Goal: Task Accomplishment & Management: Use online tool/utility

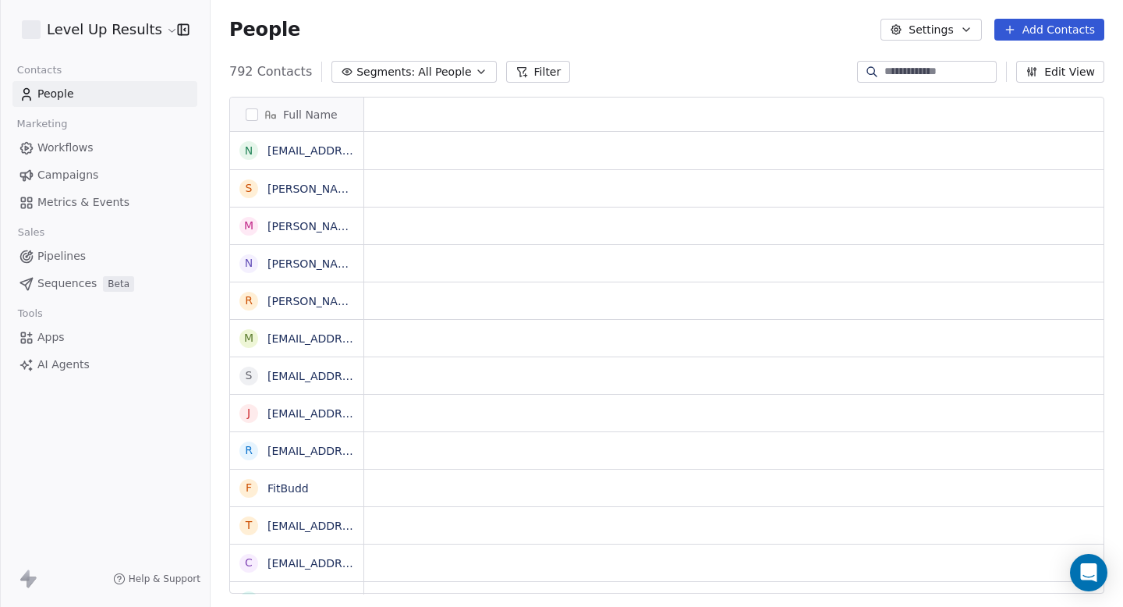
scroll to position [534, 913]
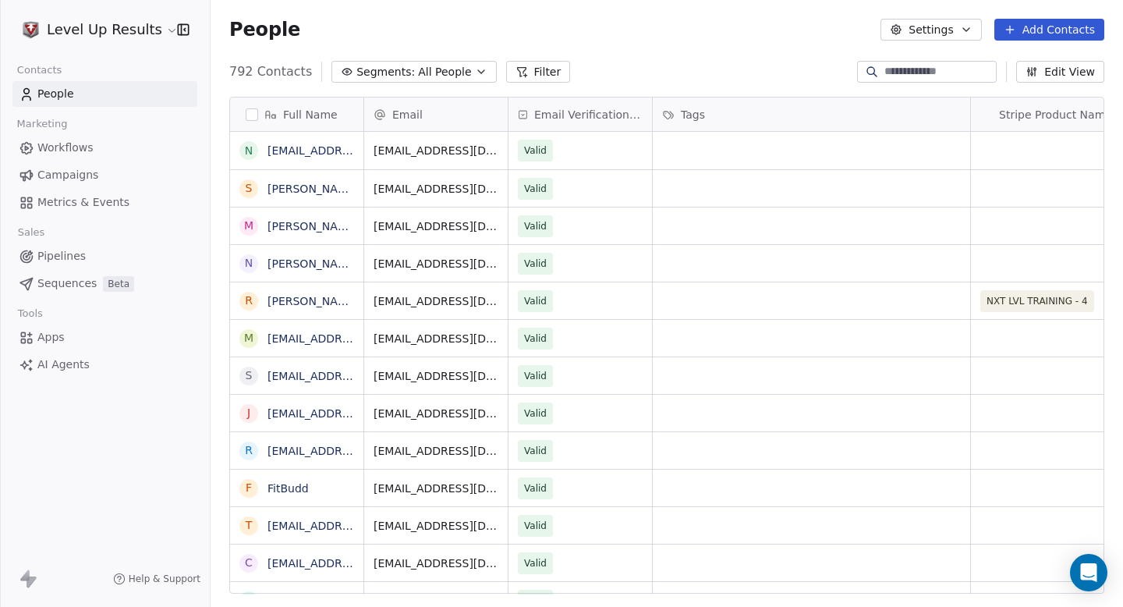
click at [565, 150] on span "••• ••• (no charges)" at bounding box center [620, 151] width 111 height 16
click at [1107, 606] on div "×" at bounding box center [561, 616] width 1123 height 19
click at [961, 29] on button "Settings" at bounding box center [931, 30] width 101 height 22
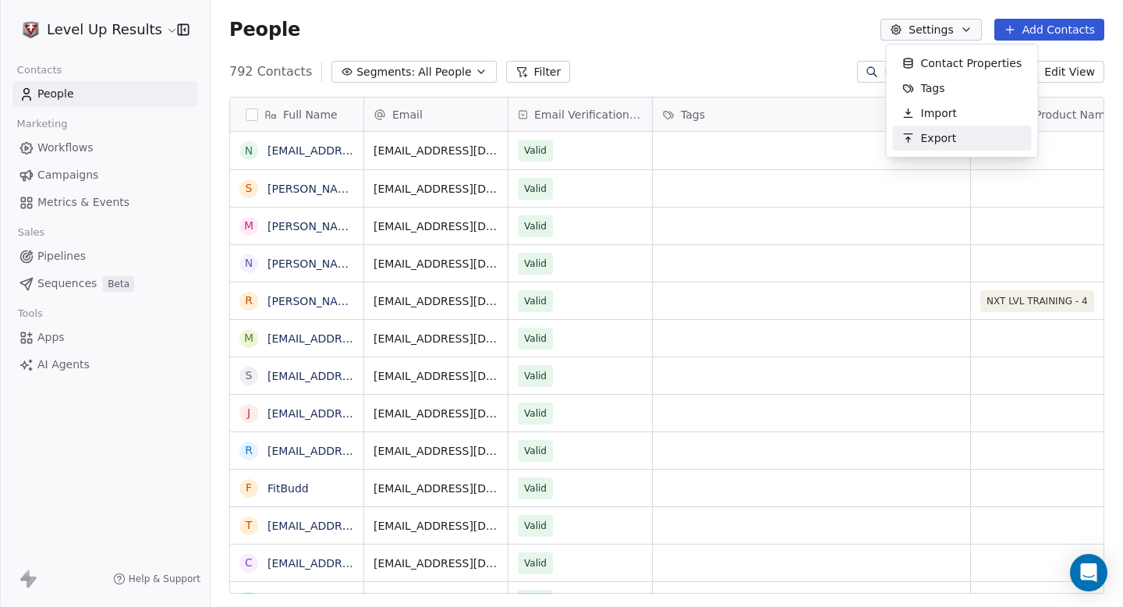
click at [922, 142] on span "Export" at bounding box center [939, 138] width 36 height 16
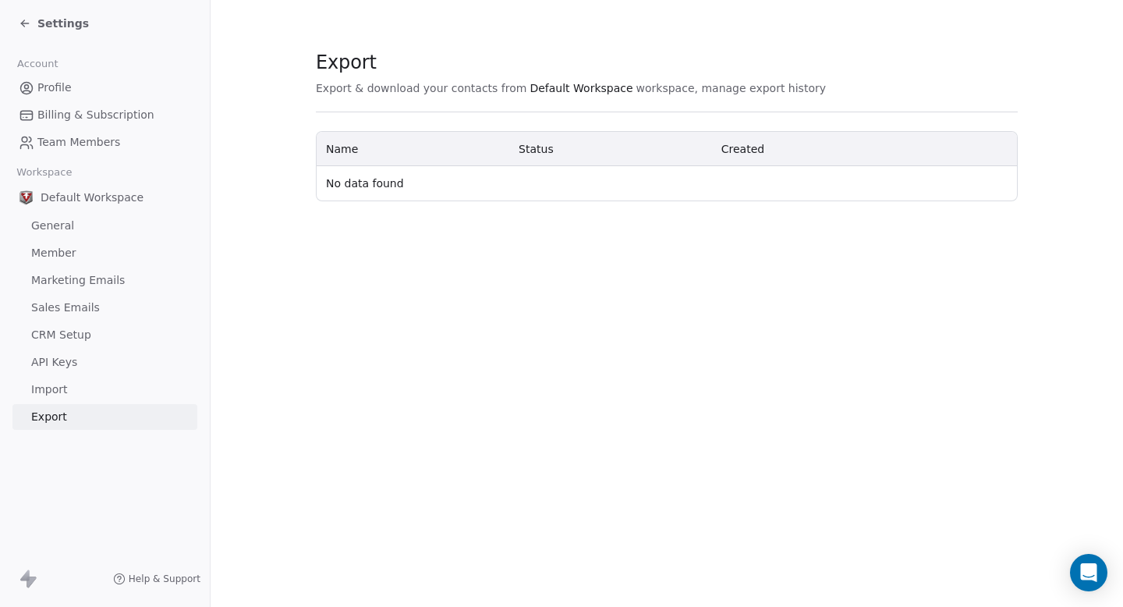
click at [110, 197] on span "Default Workspace" at bounding box center [92, 198] width 103 height 16
click at [69, 287] on span "Marketing Emails" at bounding box center [78, 280] width 94 height 16
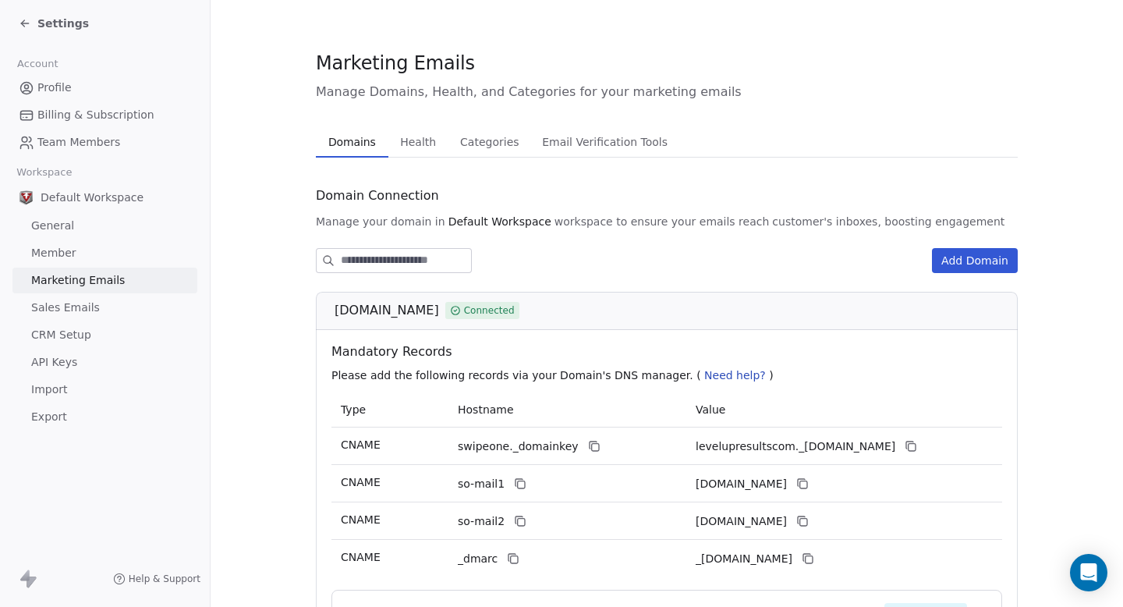
click at [54, 342] on span "CRM Setup" at bounding box center [61, 335] width 60 height 16
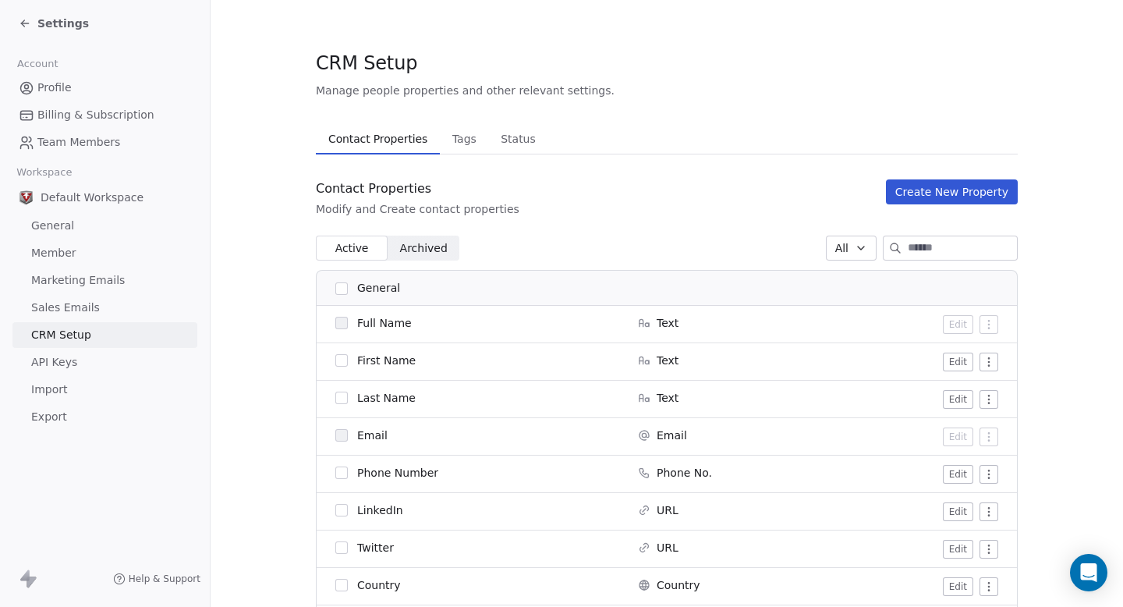
click at [56, 224] on span "General" at bounding box center [52, 226] width 43 height 16
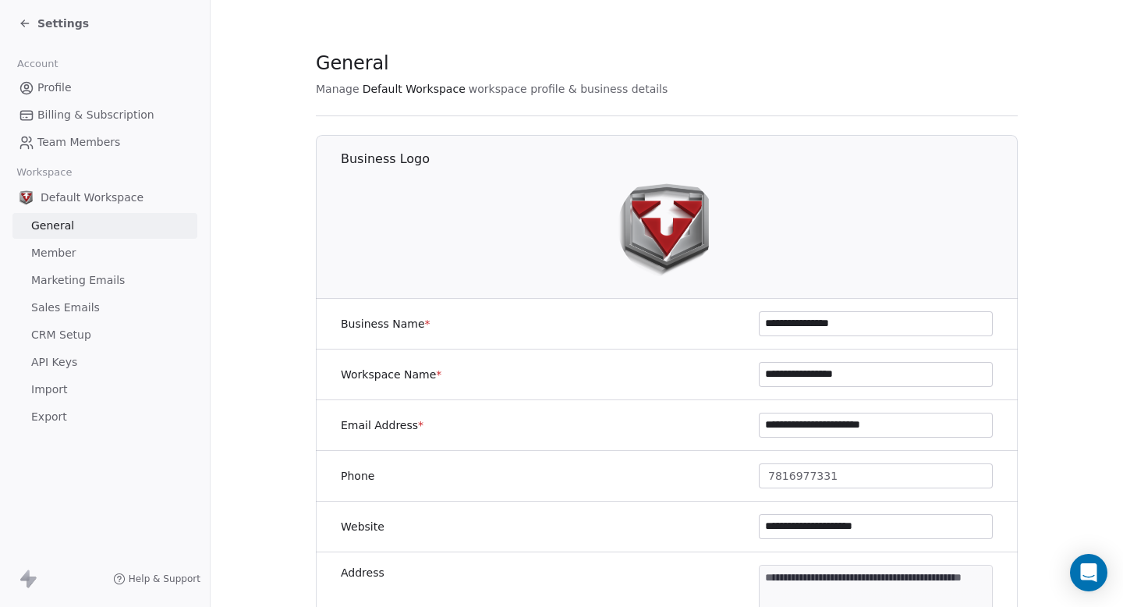
click at [50, 25] on span "Settings" at bounding box center [62, 24] width 51 height 16
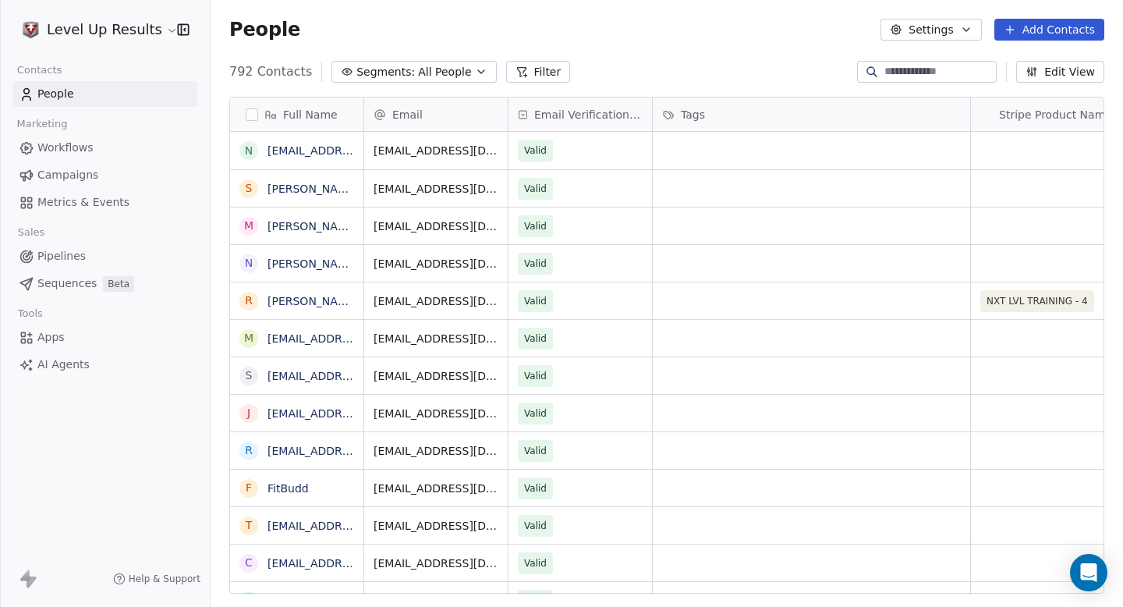
scroll to position [534, 913]
click at [961, 34] on button "Settings" at bounding box center [931, 30] width 101 height 22
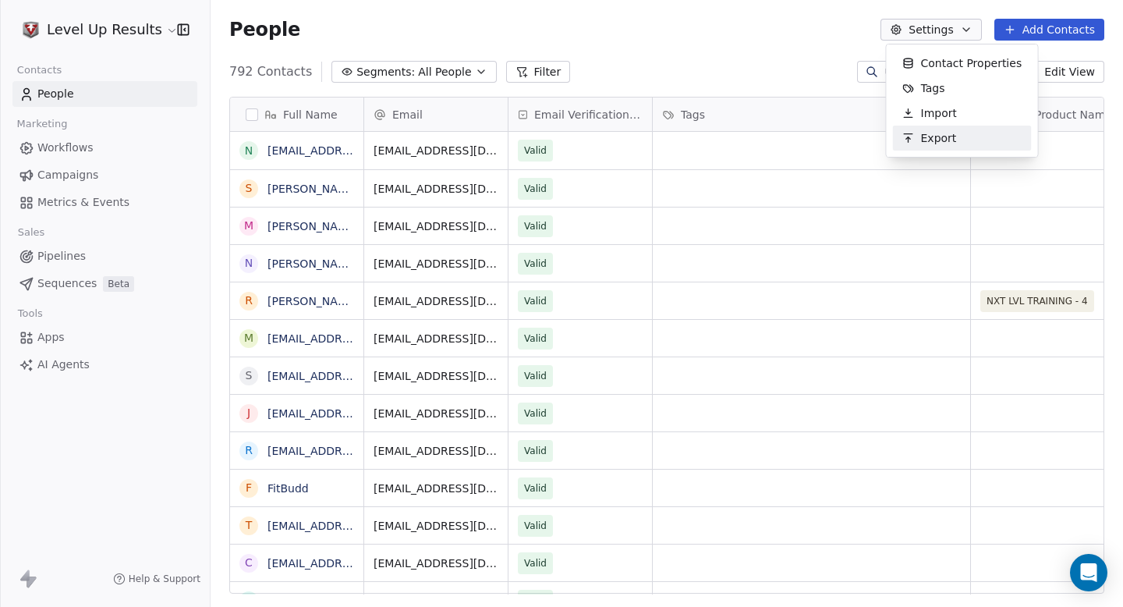
click at [953, 134] on span "Export" at bounding box center [939, 138] width 36 height 16
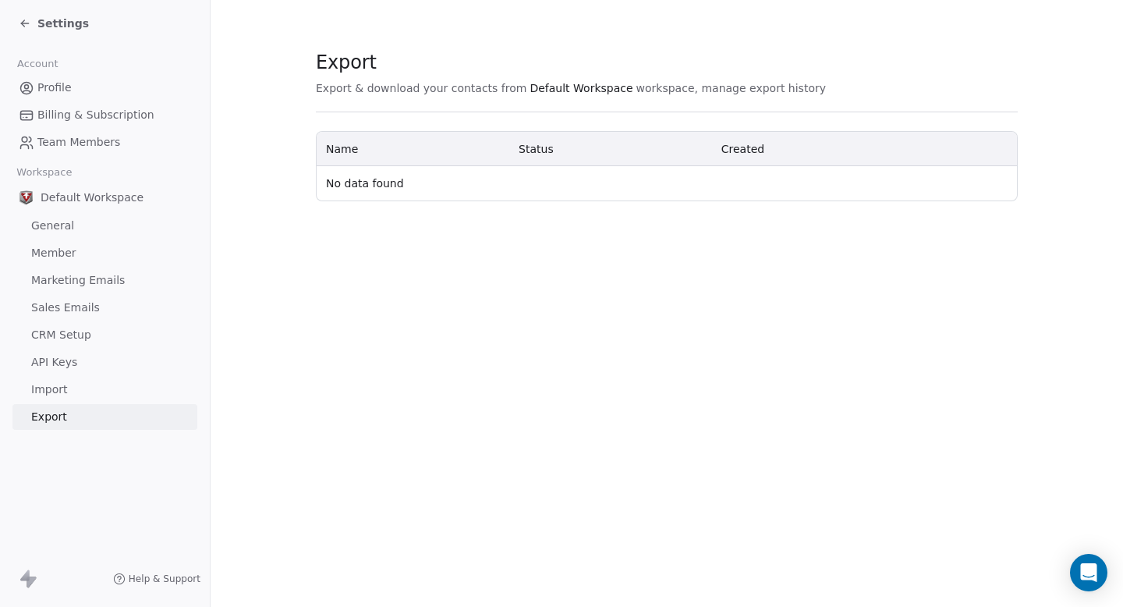
click at [355, 192] on td "No data found" at bounding box center [667, 183] width 701 height 34
click at [59, 389] on span "Import" at bounding box center [49, 390] width 36 height 16
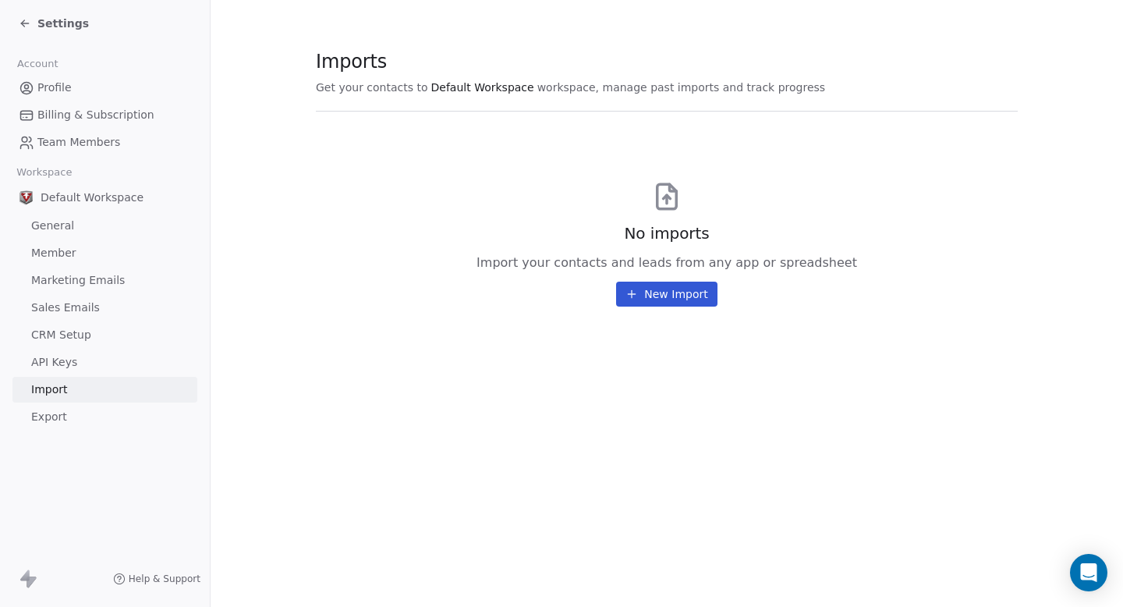
click at [57, 411] on span "Export" at bounding box center [49, 417] width 36 height 16
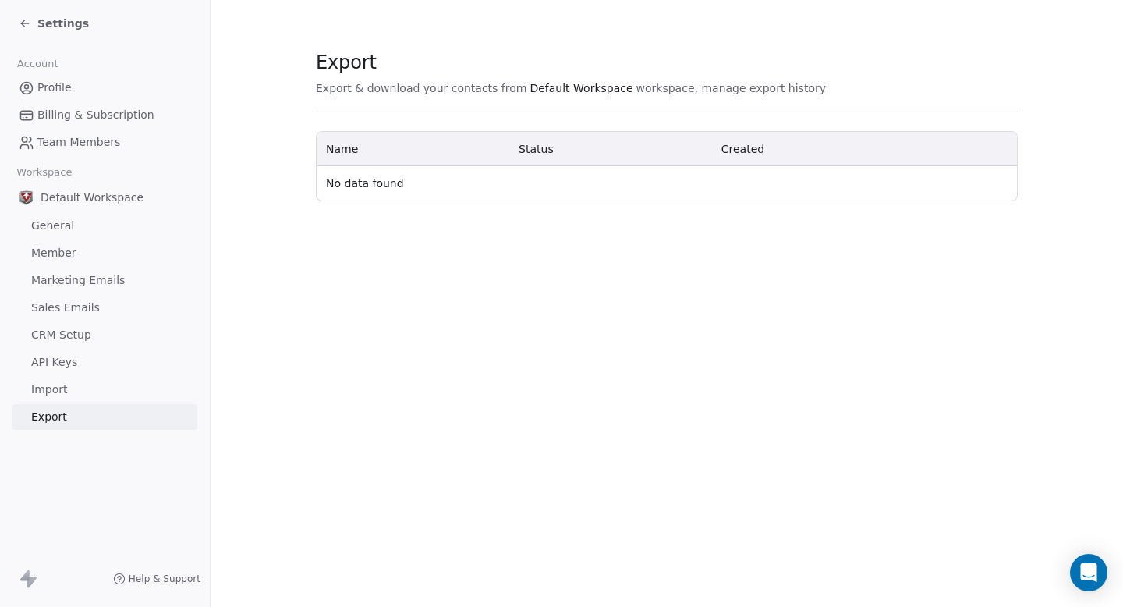
click at [50, 28] on span "Settings" at bounding box center [62, 24] width 51 height 16
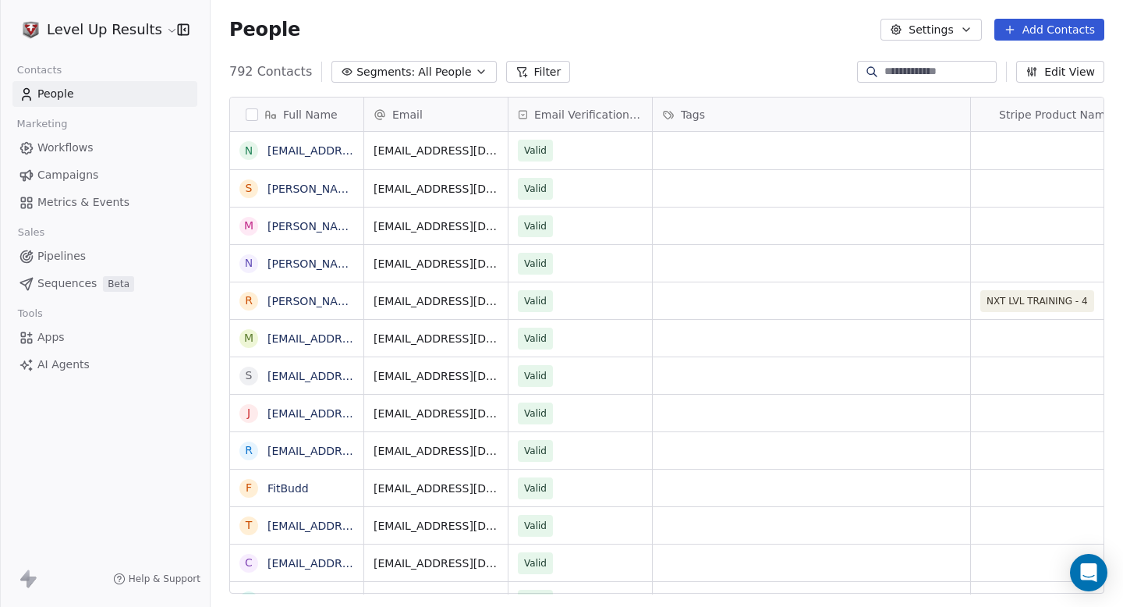
click at [161, 28] on html "Level Up Results Contacts People Marketing Workflows Campaigns Metrics & Events…" at bounding box center [561, 371] width 1123 height 743
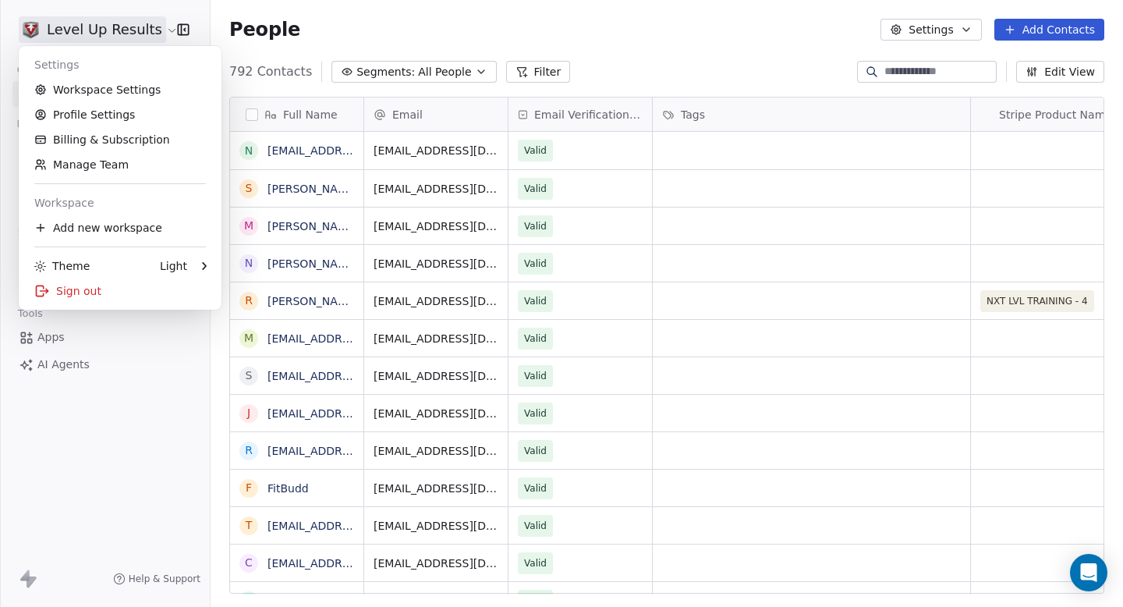
click at [251, 115] on html "Level Up Results Contacts People Marketing Workflows Campaigns Metrics & Events…" at bounding box center [561, 371] width 1123 height 743
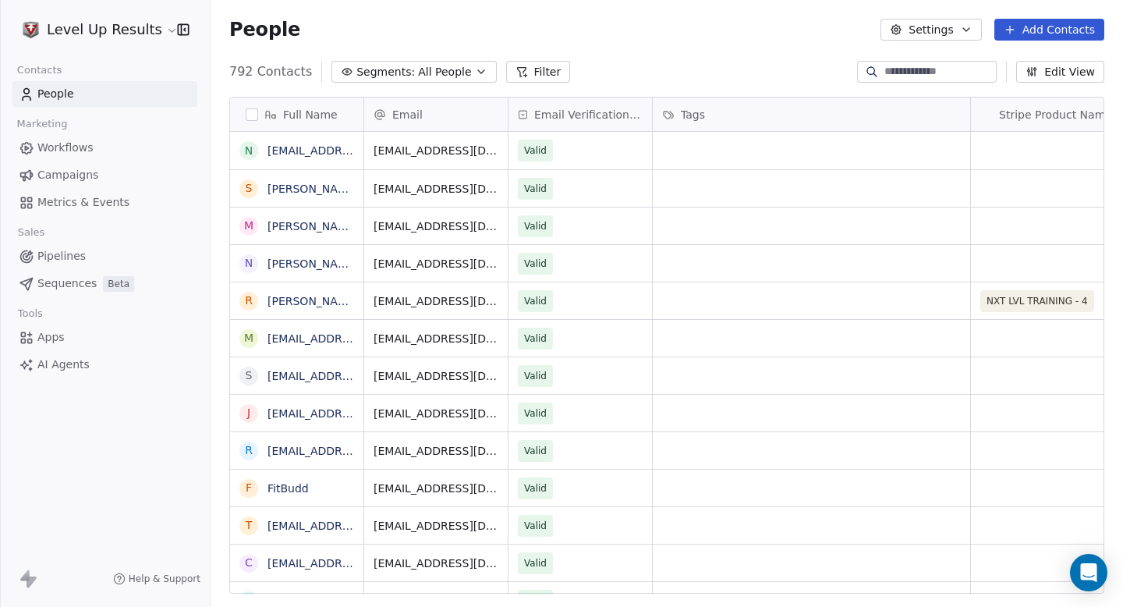
click at [523, 72] on button "Filter" at bounding box center [538, 72] width 65 height 22
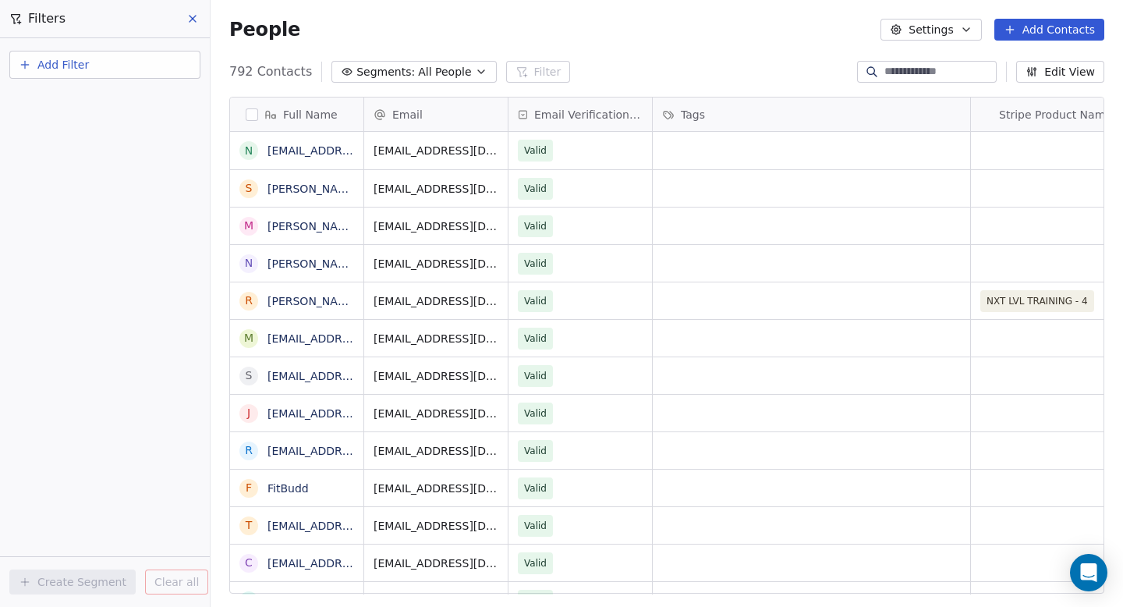
click at [59, 66] on span "Add Filter" at bounding box center [62, 65] width 51 height 16
click at [88, 97] on span "Contact properties" at bounding box center [76, 102] width 101 height 16
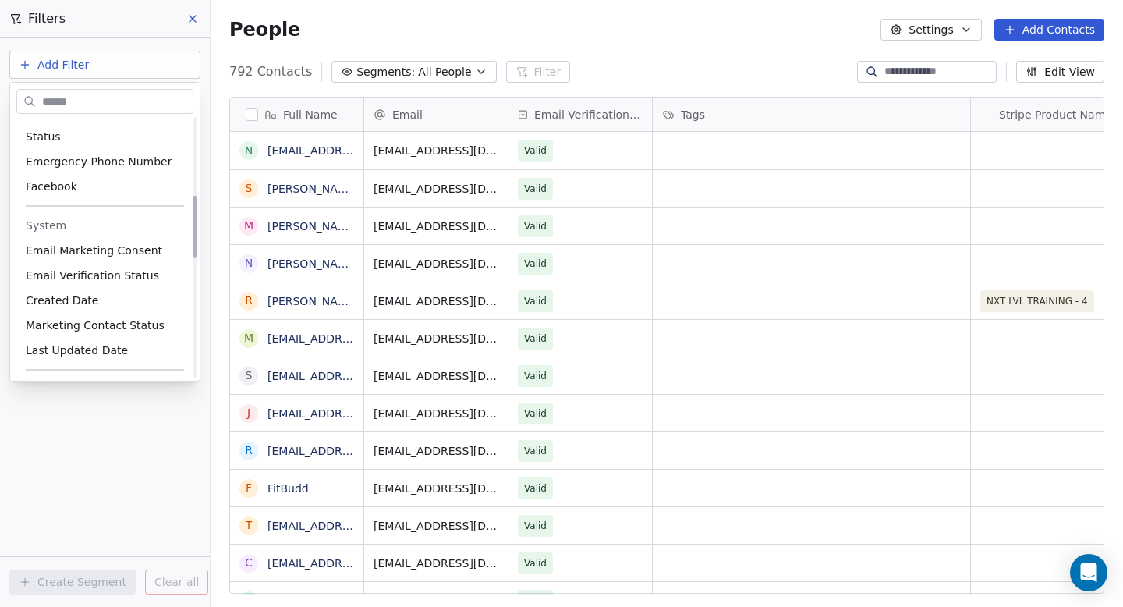
scroll to position [321, 0]
click at [57, 249] on span "Email Marketing Consent" at bounding box center [94, 250] width 137 height 16
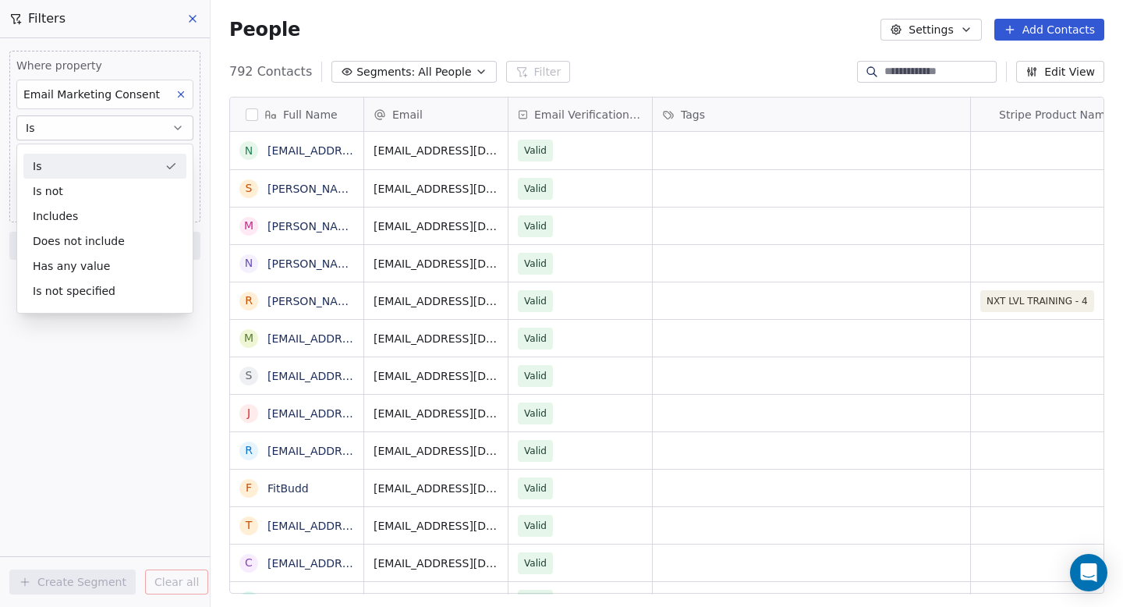
click at [73, 94] on span "Email Marketing Consent" at bounding box center [91, 94] width 137 height 12
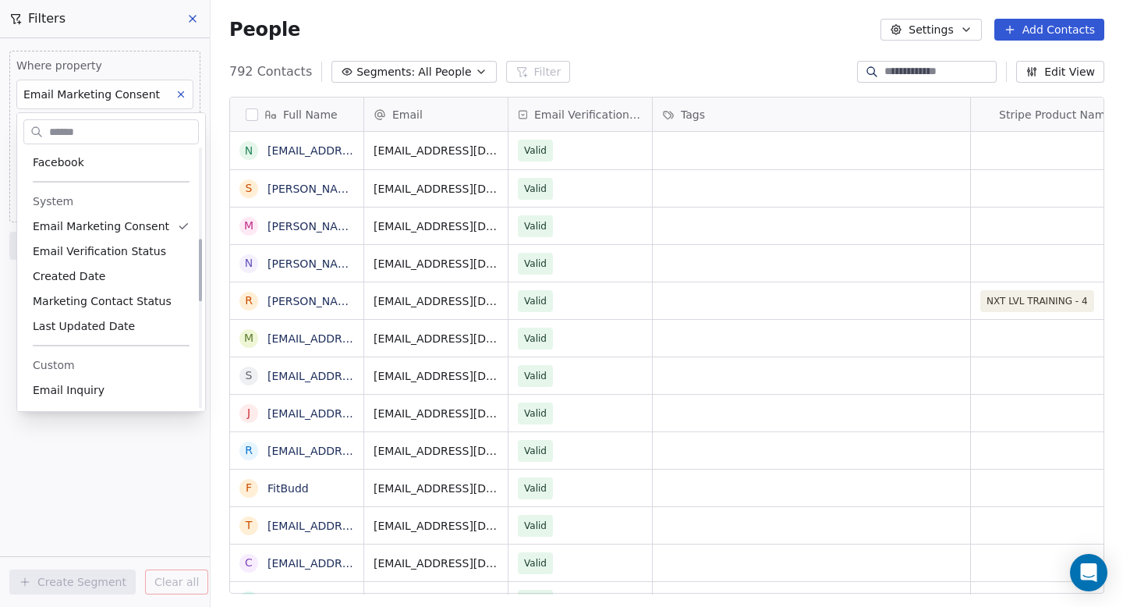
scroll to position [372, 0]
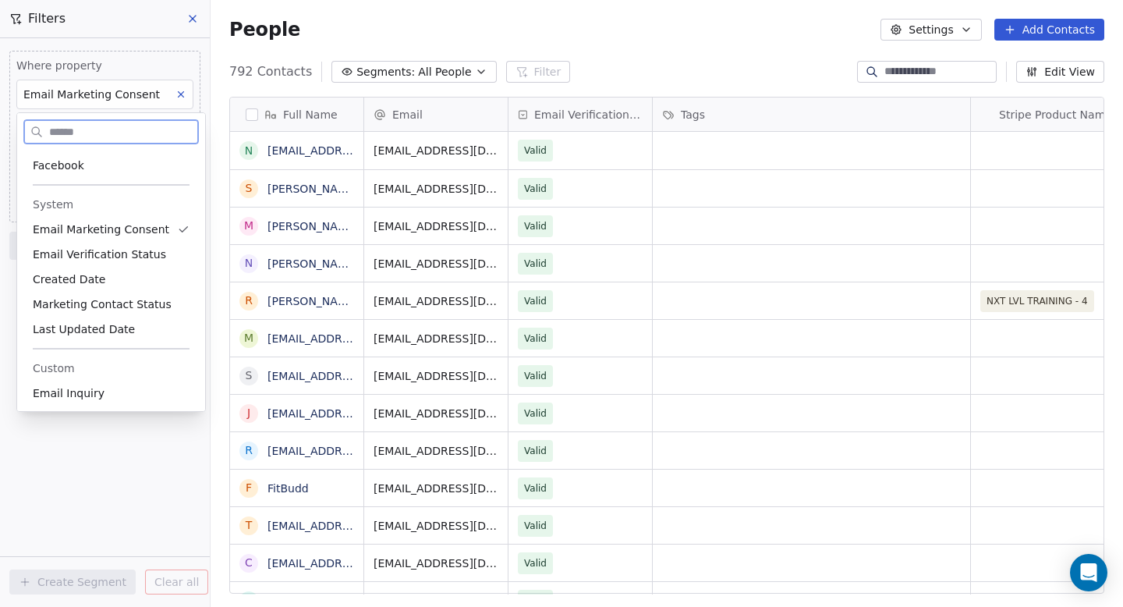
click at [80, 250] on span "Email Verification Status" at bounding box center [99, 255] width 133 height 16
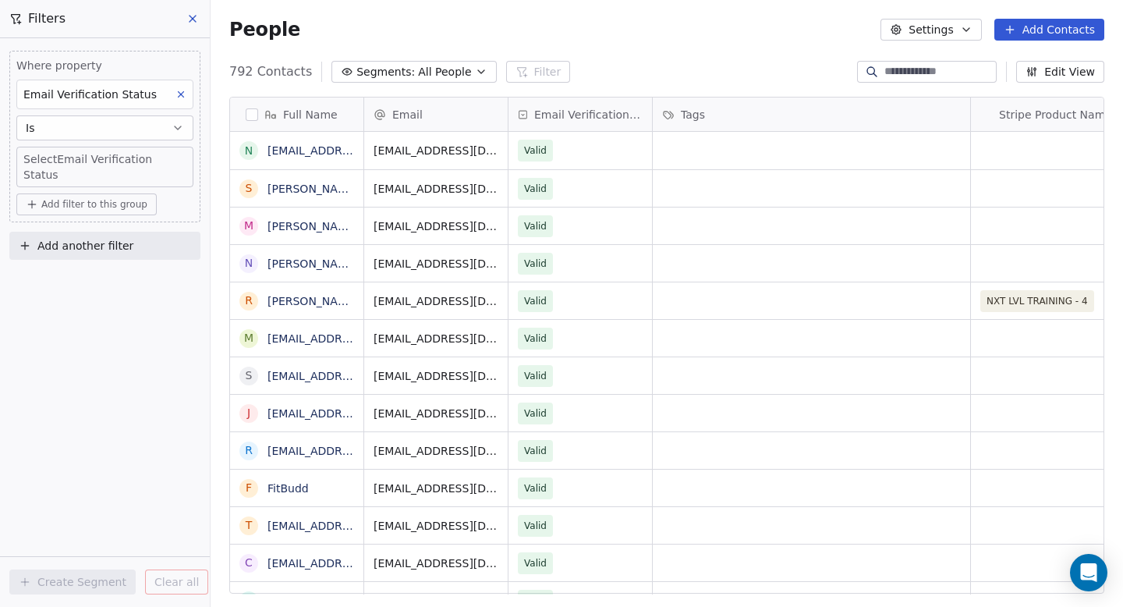
click at [87, 173] on div "Where property Email Verification Status Is Select Email Verification Status Ad…" at bounding box center [104, 137] width 191 height 172
click at [86, 161] on body "Level Up Results Contacts People Marketing Workflows Campaigns Metrics & Events…" at bounding box center [561, 371] width 1123 height 743
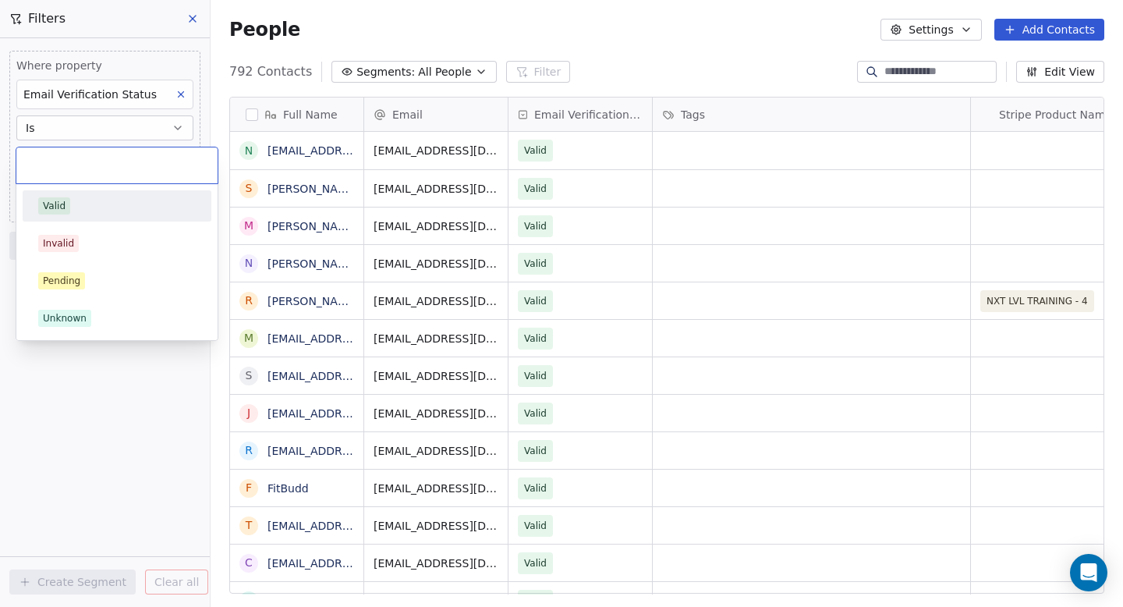
click at [56, 210] on div "Valid" at bounding box center [54, 206] width 23 height 14
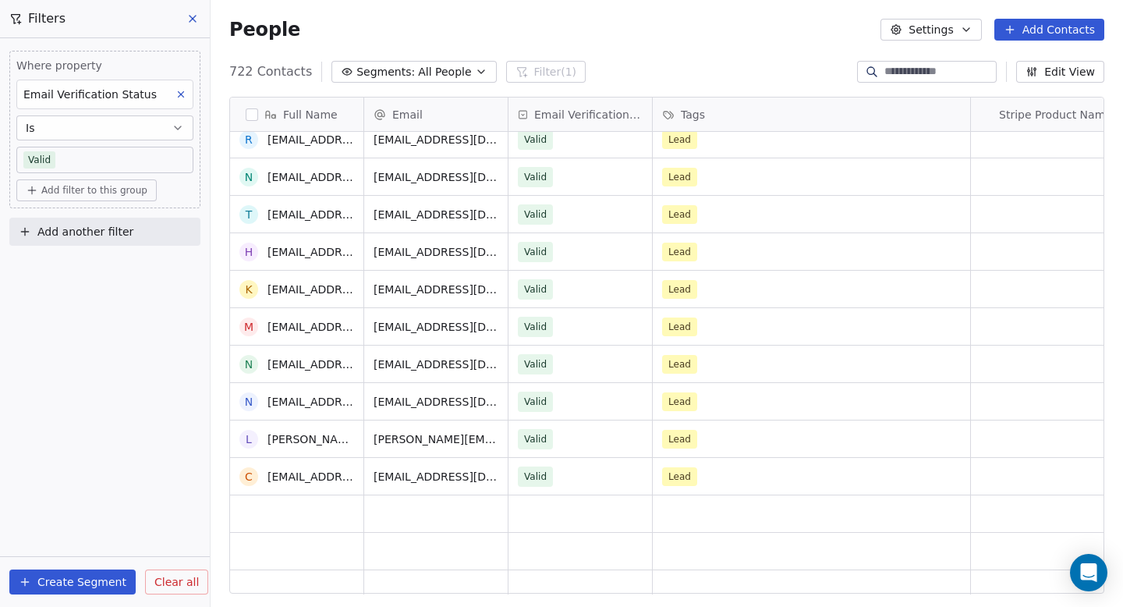
scroll to position [1563, 0]
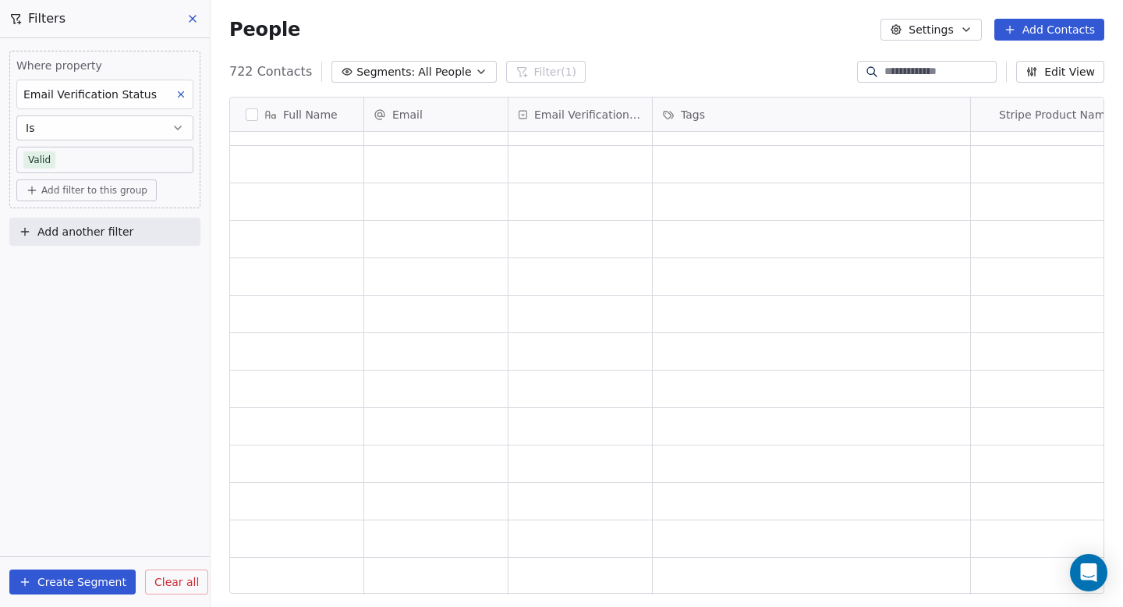
click at [63, 586] on button "Create Segment" at bounding box center [72, 582] width 126 height 25
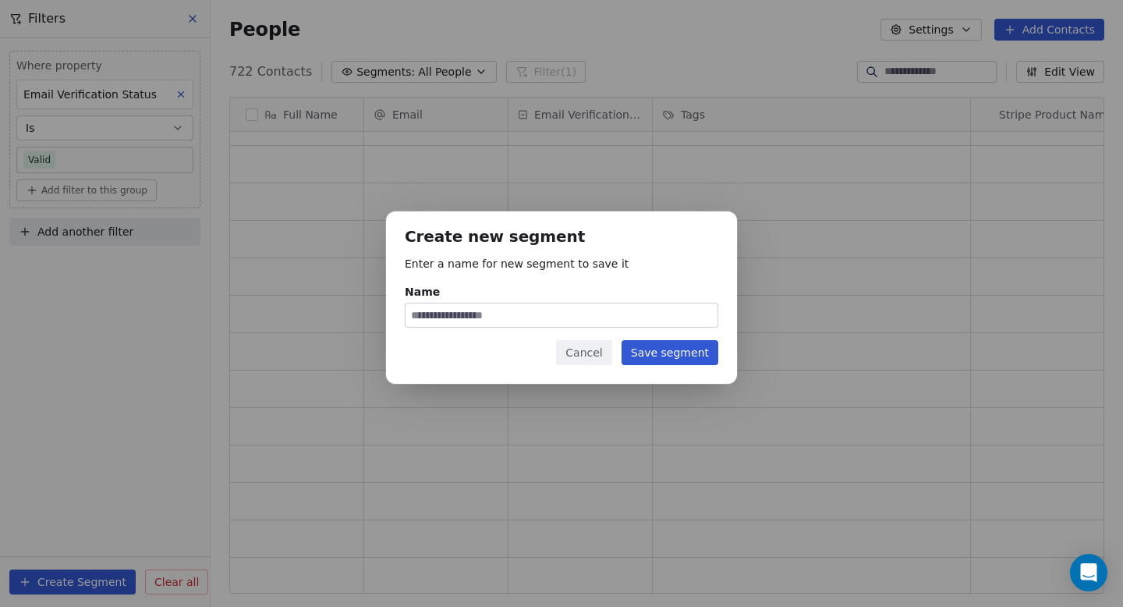
click at [508, 318] on input "Name" at bounding box center [562, 314] width 312 height 23
type input "******"
click at [669, 342] on button "Save segment" at bounding box center [670, 352] width 97 height 25
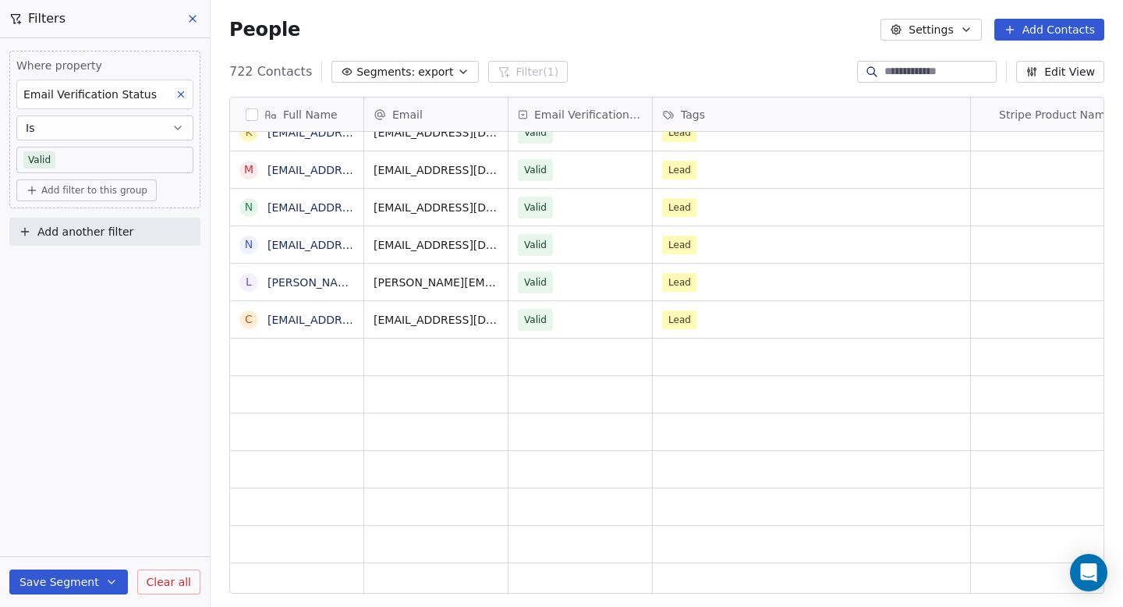
click at [250, 112] on button "button" at bounding box center [252, 114] width 12 height 12
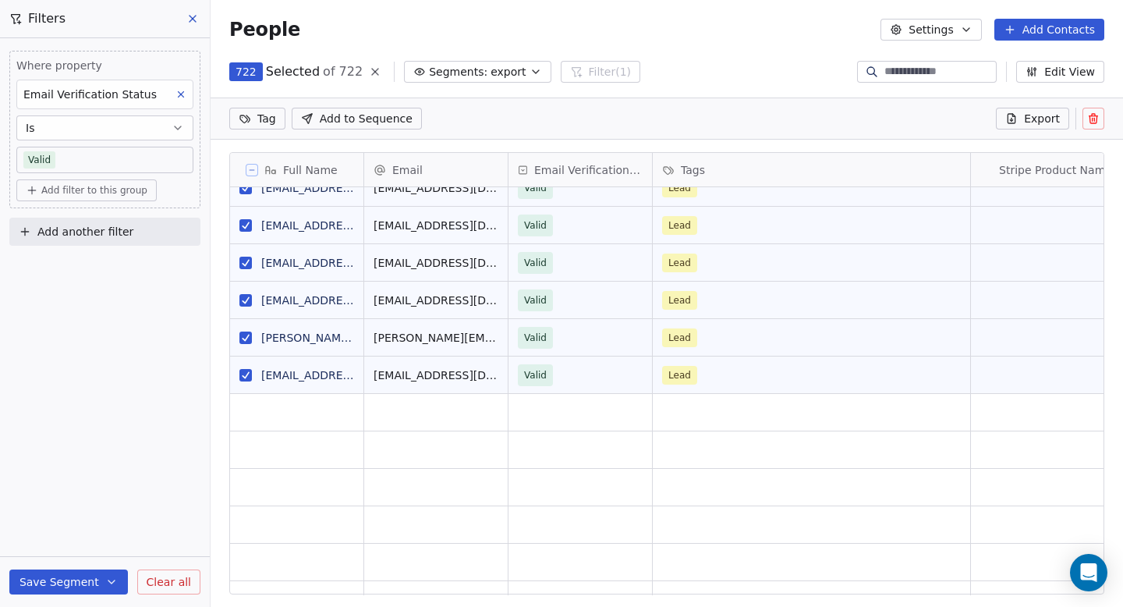
click at [243, 372] on button "grid" at bounding box center [246, 375] width 12 height 12
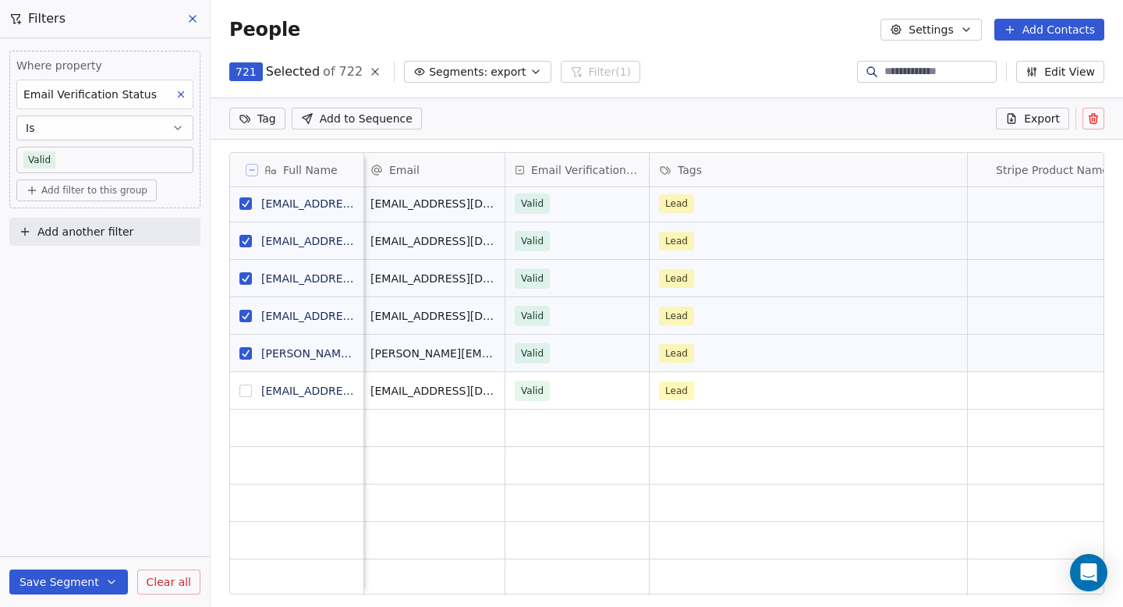
click at [240, 351] on button "grid" at bounding box center [246, 353] width 12 height 12
click at [240, 316] on button "grid" at bounding box center [246, 316] width 12 height 12
click at [243, 272] on button "grid" at bounding box center [246, 278] width 12 height 12
click at [250, 235] on button "grid" at bounding box center [246, 241] width 12 height 12
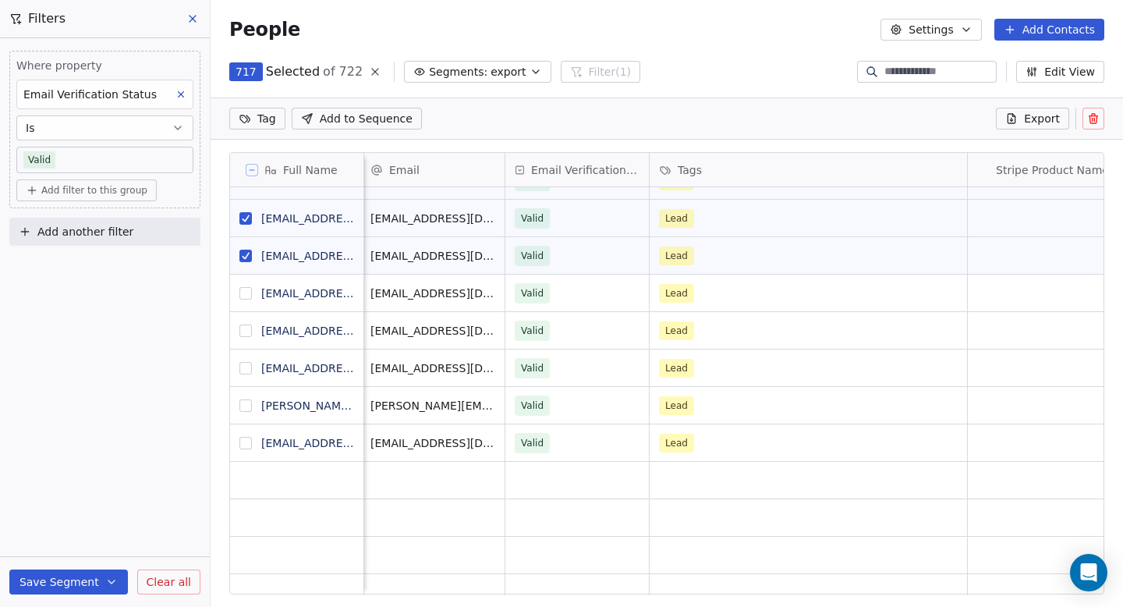
click at [244, 255] on button "grid" at bounding box center [246, 256] width 12 height 12
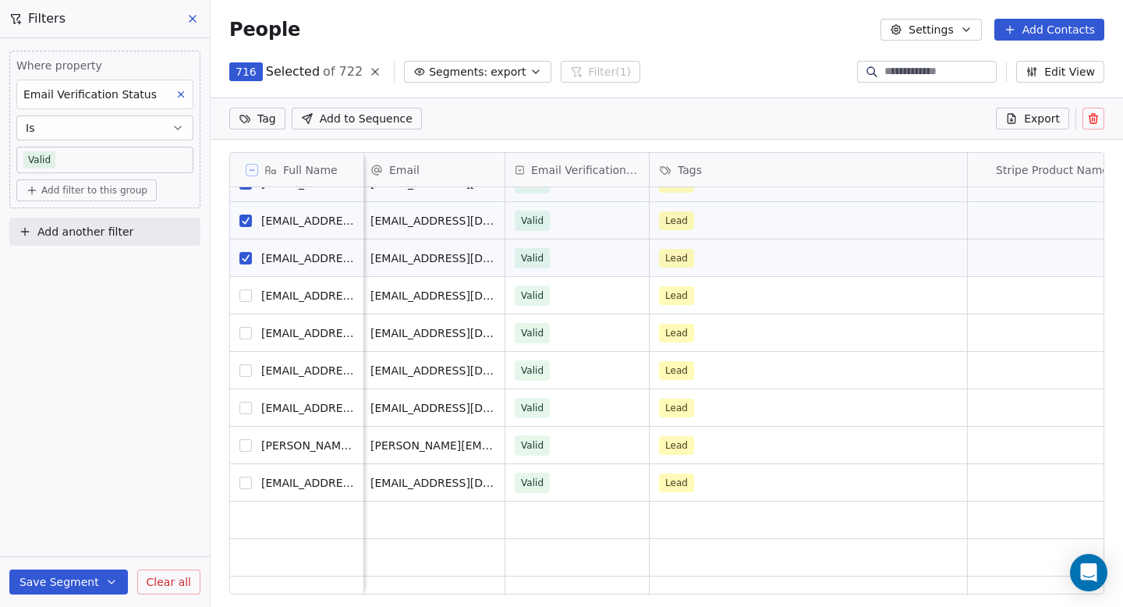
click at [244, 255] on button "grid" at bounding box center [246, 258] width 12 height 12
click at [244, 297] on button "grid" at bounding box center [246, 295] width 12 height 12
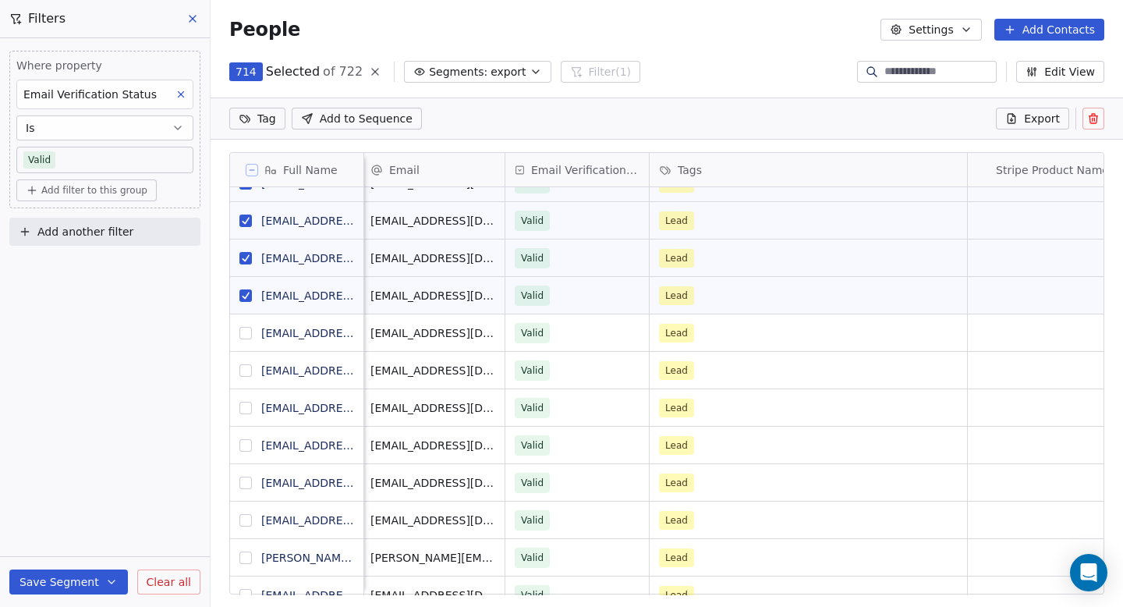
click at [244, 297] on button "grid" at bounding box center [246, 295] width 12 height 12
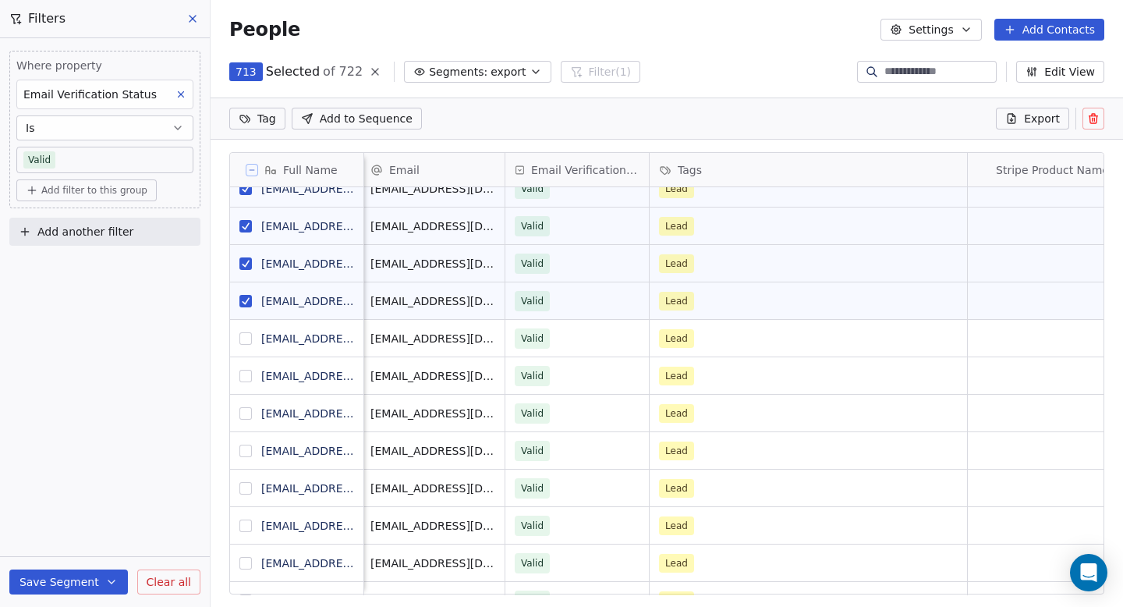
click at [244, 297] on button "grid" at bounding box center [246, 301] width 12 height 12
click at [243, 264] on button "grid" at bounding box center [246, 263] width 12 height 12
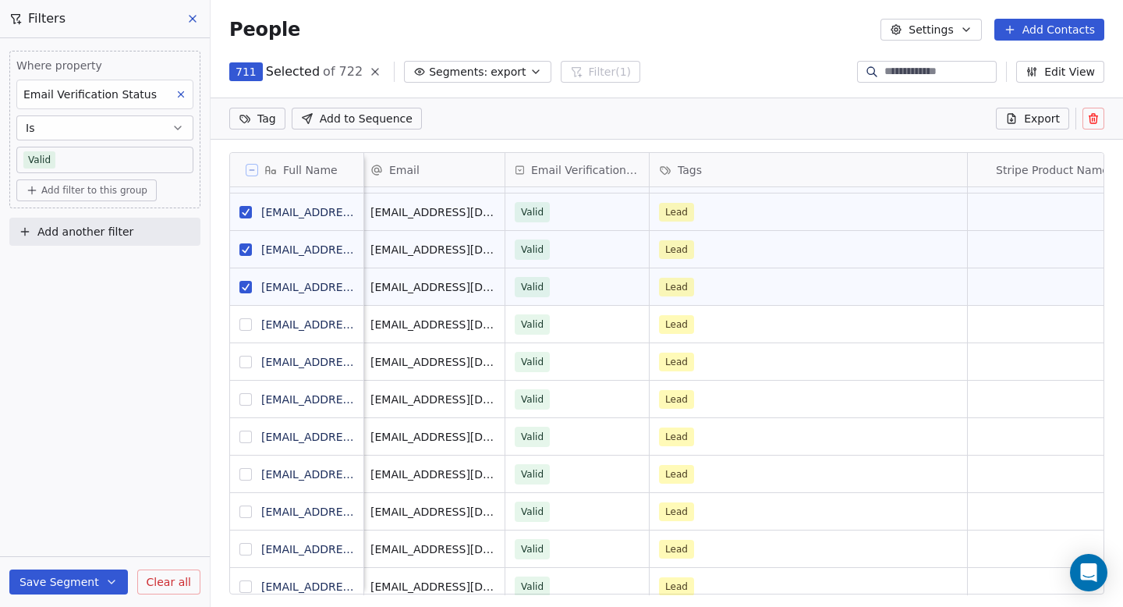
click at [240, 282] on button "grid" at bounding box center [246, 287] width 12 height 12
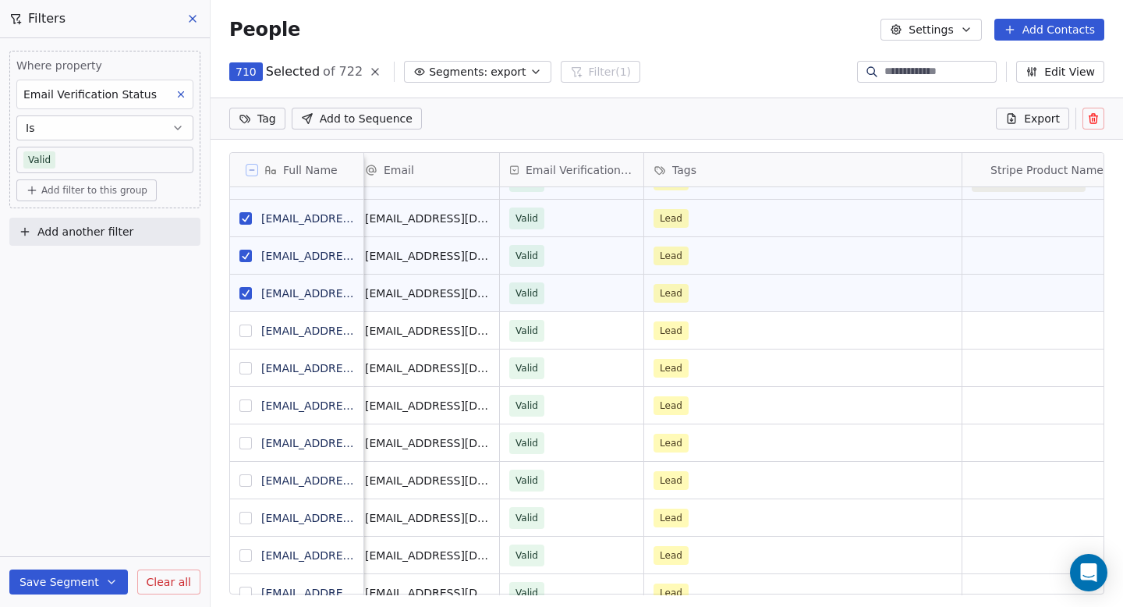
click at [248, 289] on button "grid" at bounding box center [246, 293] width 12 height 12
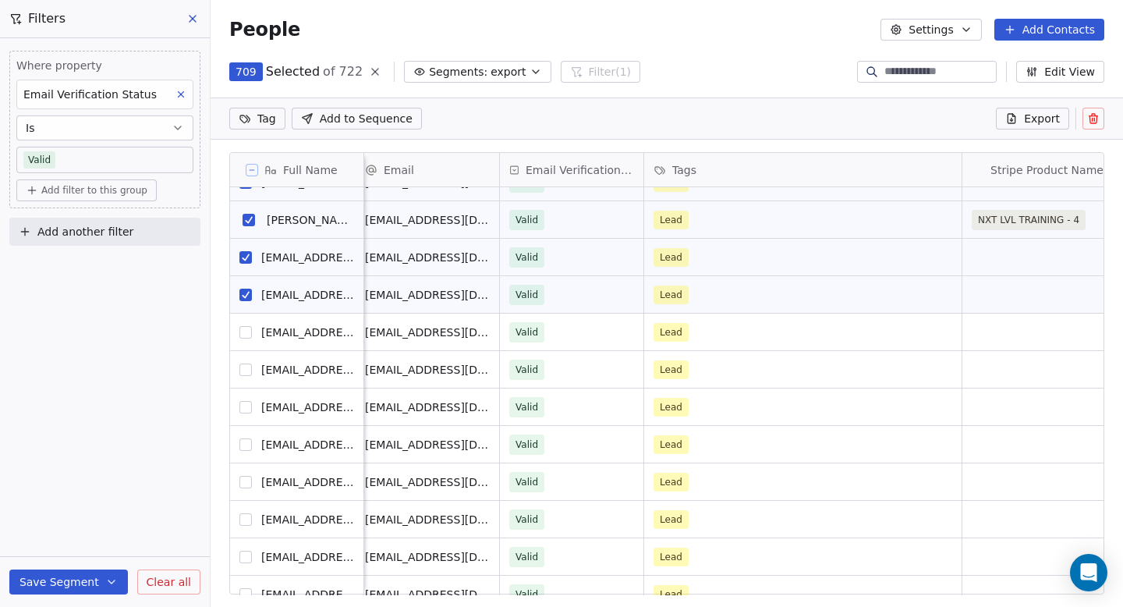
click at [248, 289] on button "grid" at bounding box center [246, 295] width 12 height 12
click at [244, 289] on button "grid" at bounding box center [246, 295] width 12 height 12
click at [240, 256] on button "grid" at bounding box center [246, 257] width 12 height 12
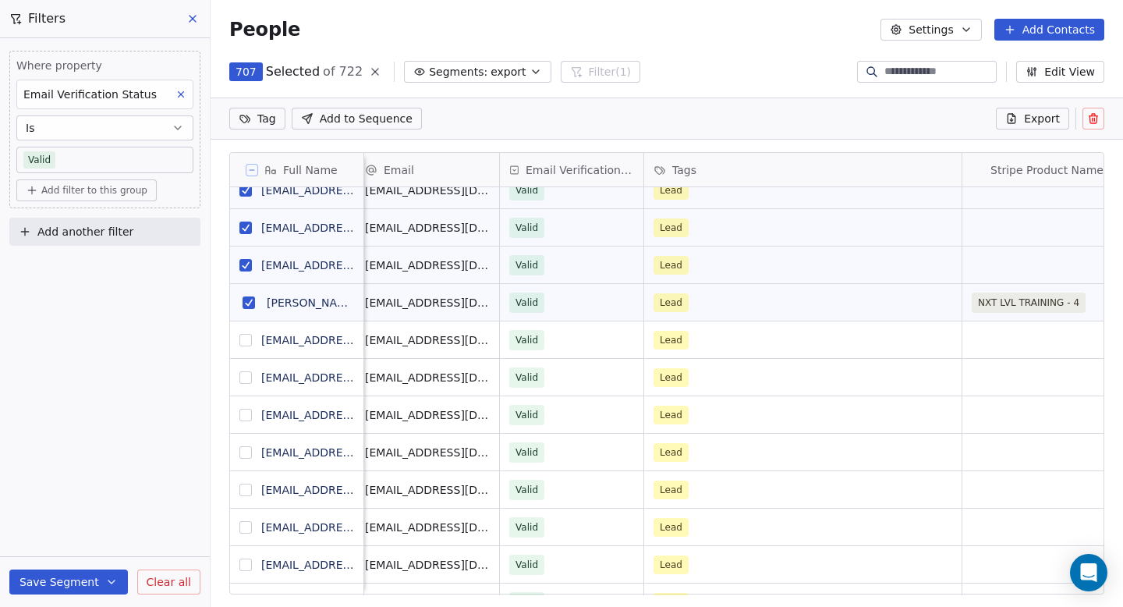
click at [241, 261] on button "grid" at bounding box center [246, 265] width 12 height 12
click at [240, 226] on button "grid" at bounding box center [246, 228] width 12 height 12
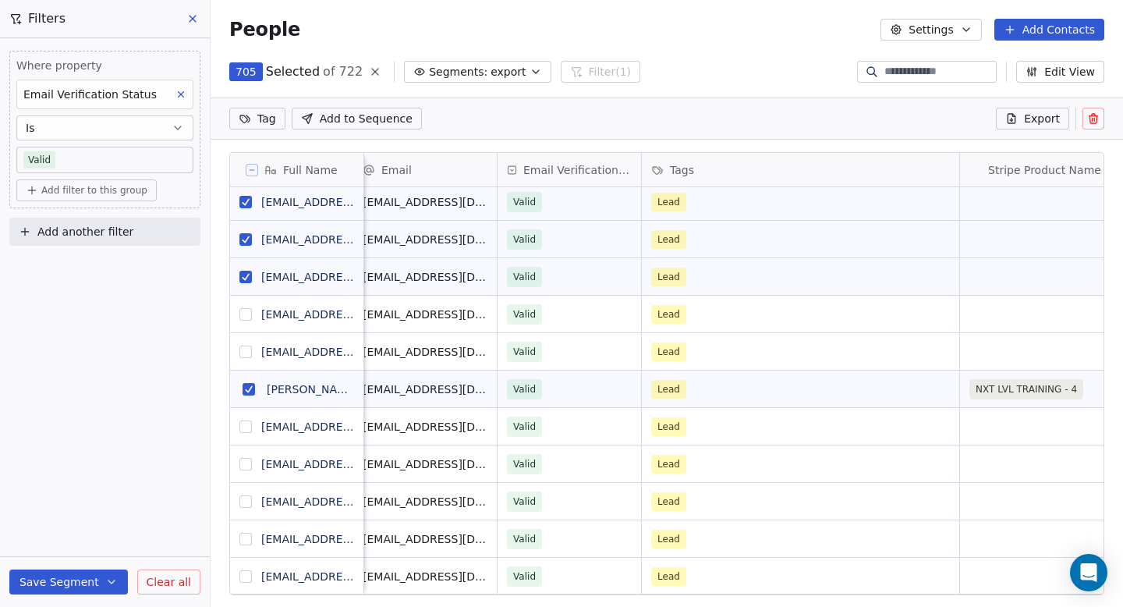
click at [247, 271] on button "grid" at bounding box center [246, 277] width 12 height 12
click at [243, 241] on button "grid" at bounding box center [246, 239] width 12 height 12
click at [243, 202] on button "grid" at bounding box center [246, 202] width 12 height 12
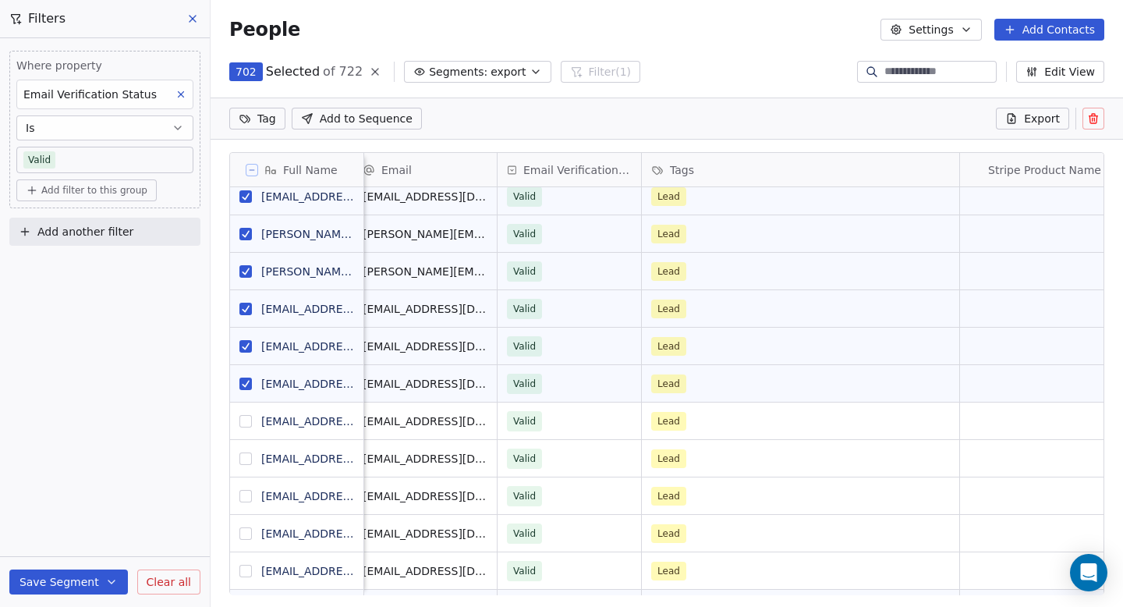
click at [245, 342] on button "grid" at bounding box center [246, 346] width 12 height 12
click at [247, 303] on button "grid" at bounding box center [246, 309] width 12 height 12
click at [243, 271] on button "grid" at bounding box center [246, 271] width 12 height 12
click at [243, 229] on button "grid" at bounding box center [246, 234] width 12 height 12
click at [243, 195] on button "grid" at bounding box center [246, 196] width 12 height 12
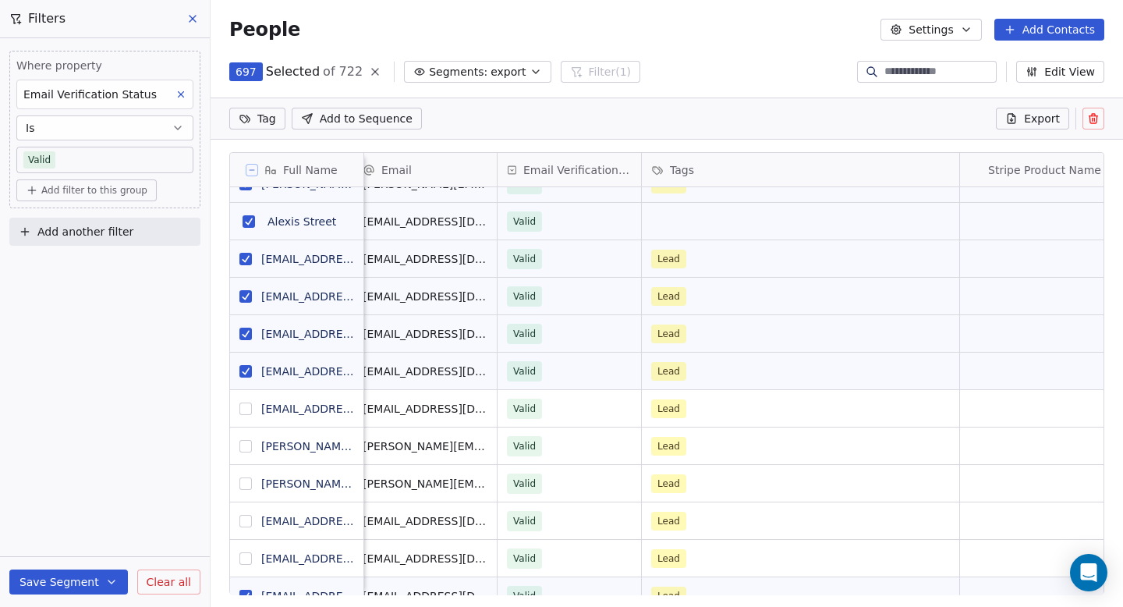
click at [243, 367] on button "grid" at bounding box center [246, 371] width 12 height 12
click at [244, 335] on button "grid" at bounding box center [246, 334] width 12 height 12
click at [243, 293] on button "grid" at bounding box center [246, 296] width 12 height 12
click at [243, 259] on button "grid" at bounding box center [246, 259] width 12 height 12
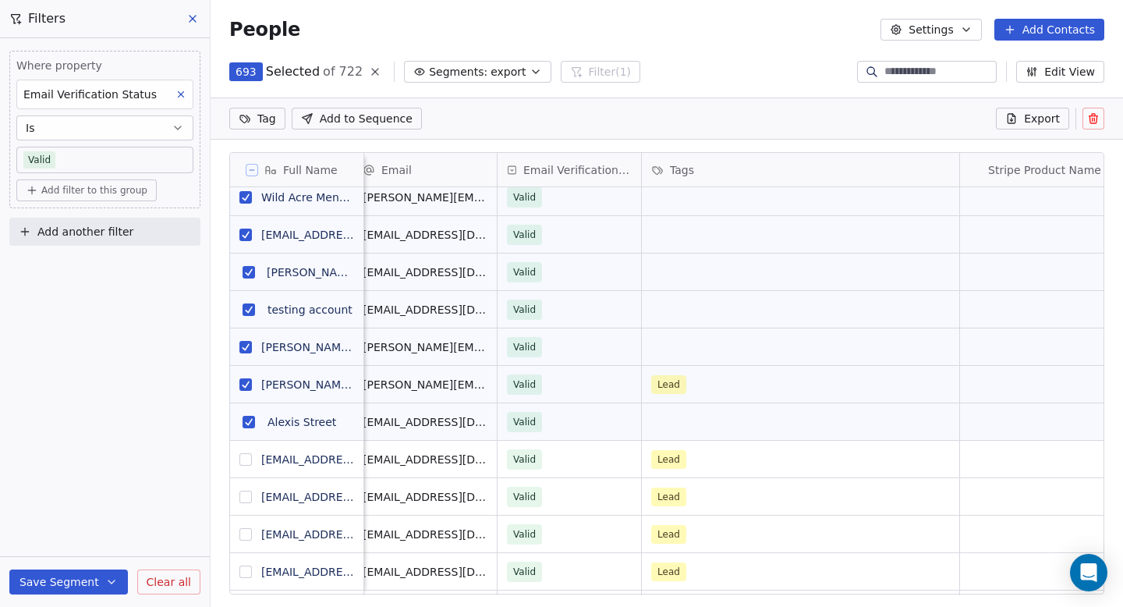
click at [246, 384] on button "grid" at bounding box center [246, 384] width 12 height 12
click at [247, 342] on button "grid" at bounding box center [246, 347] width 12 height 12
click at [249, 311] on button "grid" at bounding box center [249, 309] width 12 height 12
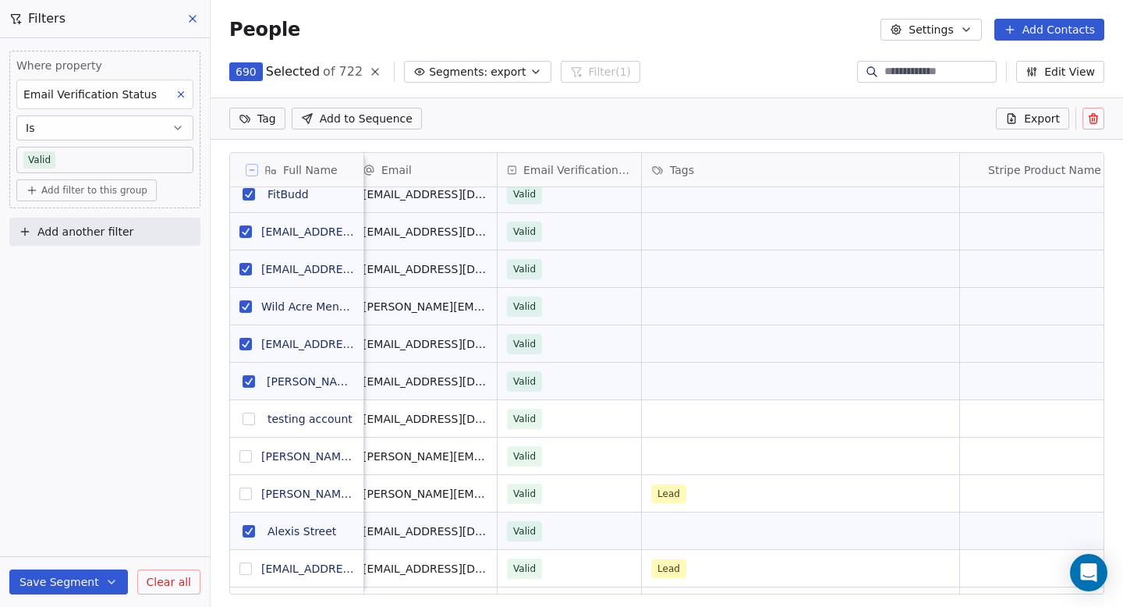
click at [246, 304] on button "grid" at bounding box center [246, 306] width 12 height 12
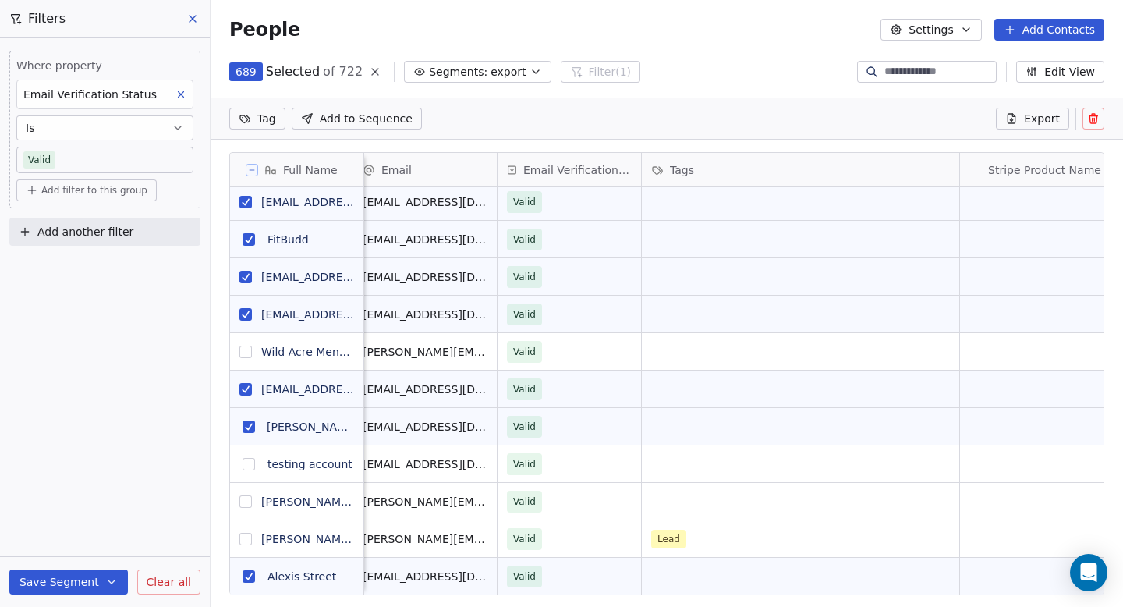
click at [244, 316] on button "grid" at bounding box center [246, 314] width 12 height 12
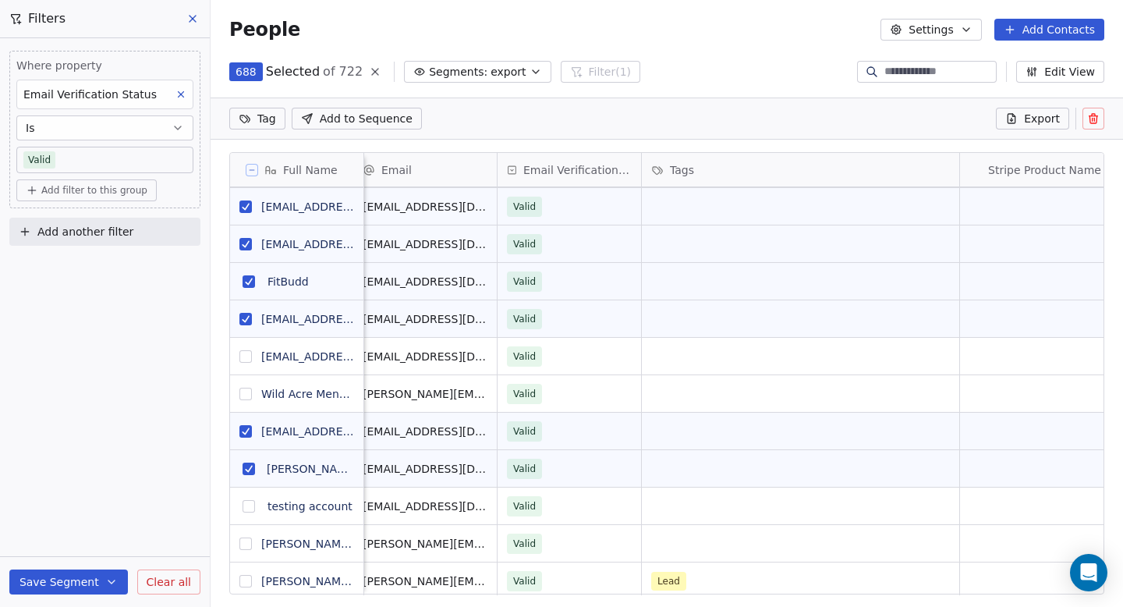
click at [244, 316] on button "grid" at bounding box center [246, 319] width 12 height 12
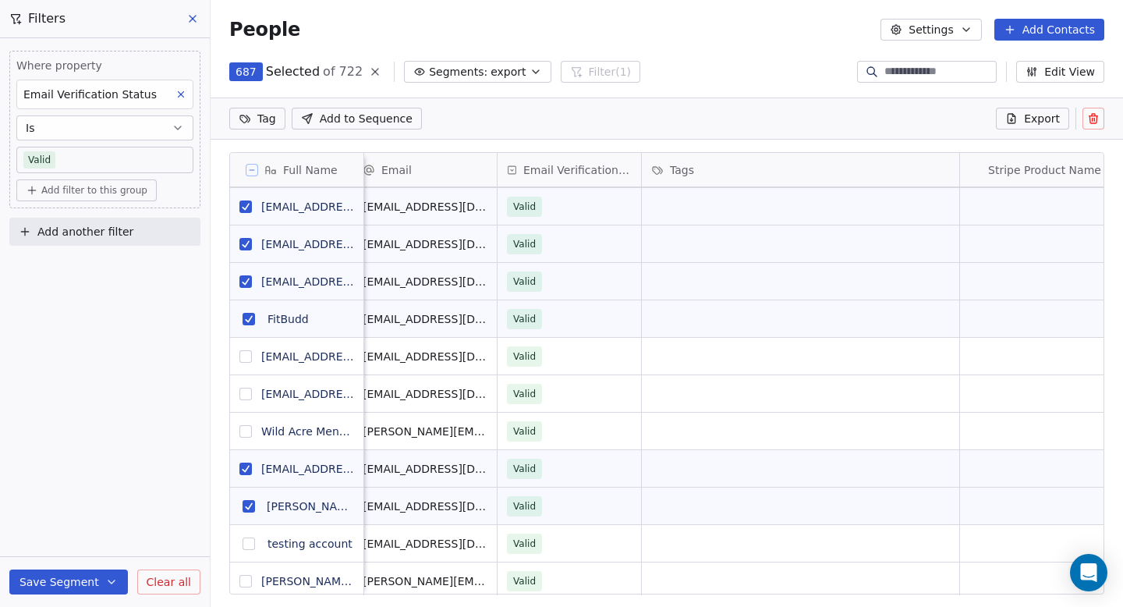
click at [244, 316] on button "grid" at bounding box center [249, 319] width 12 height 12
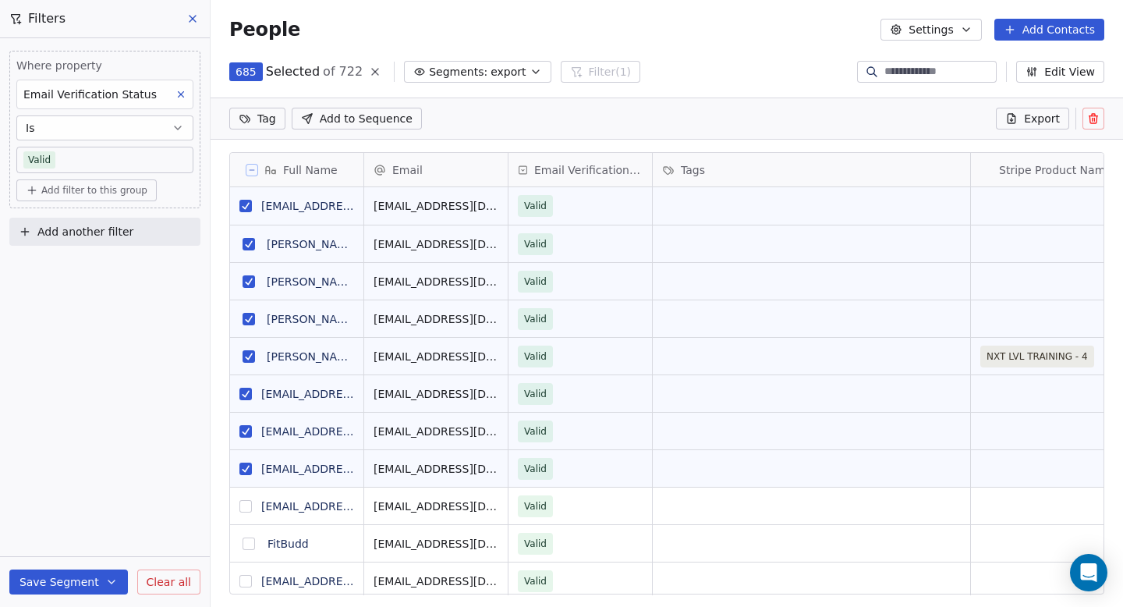
click at [530, 75] on icon "button" at bounding box center [536, 72] width 12 height 12
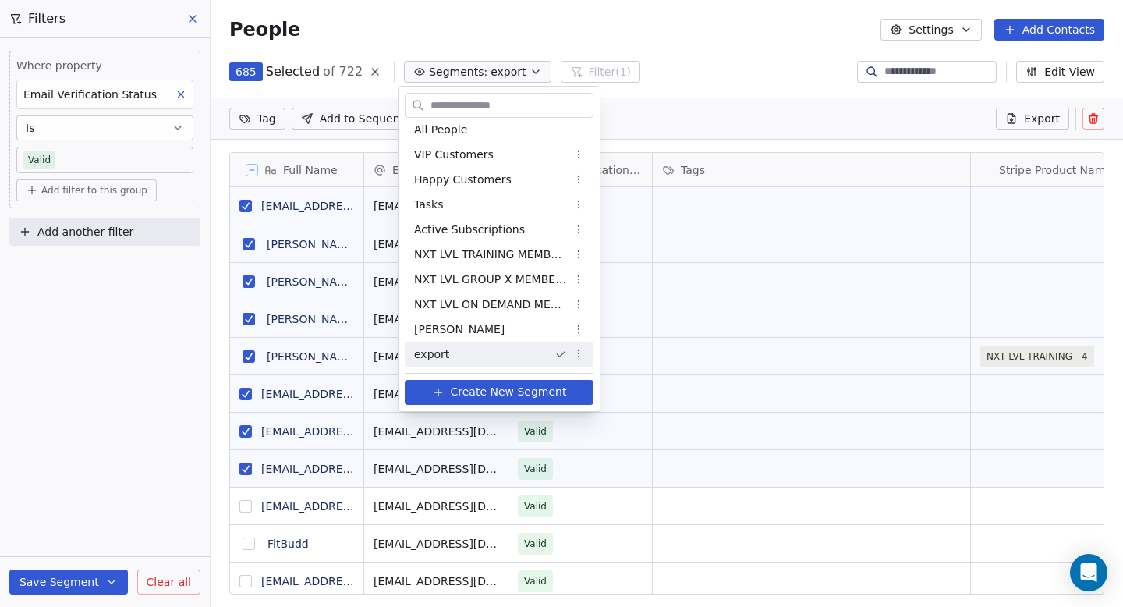
click at [523, 392] on span "Create New Segment" at bounding box center [509, 392] width 116 height 16
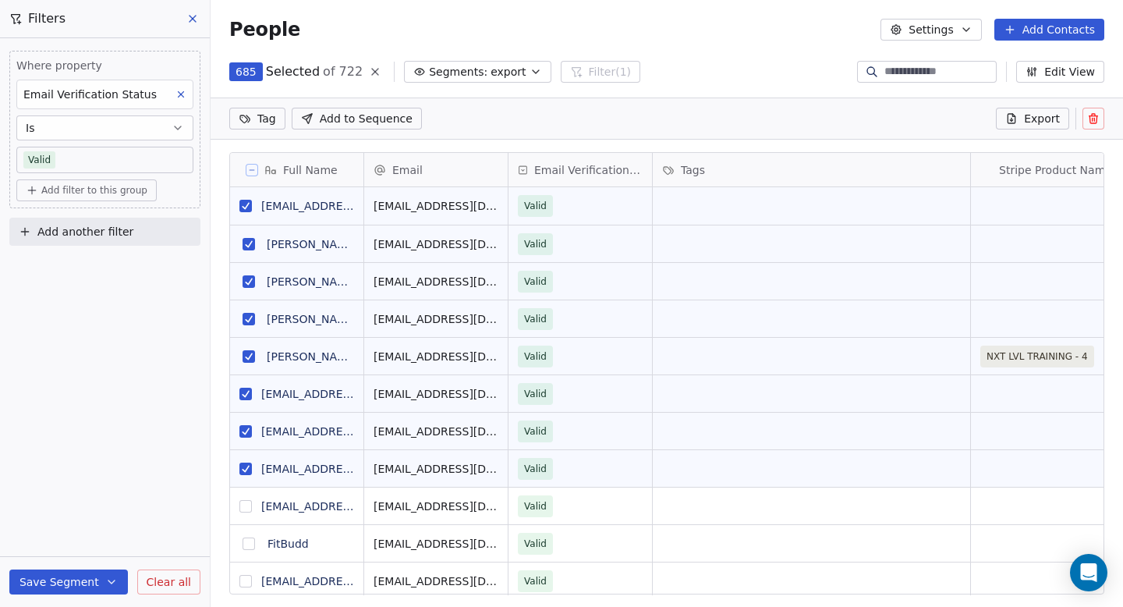
click at [1048, 120] on span "Export" at bounding box center [1042, 119] width 36 height 16
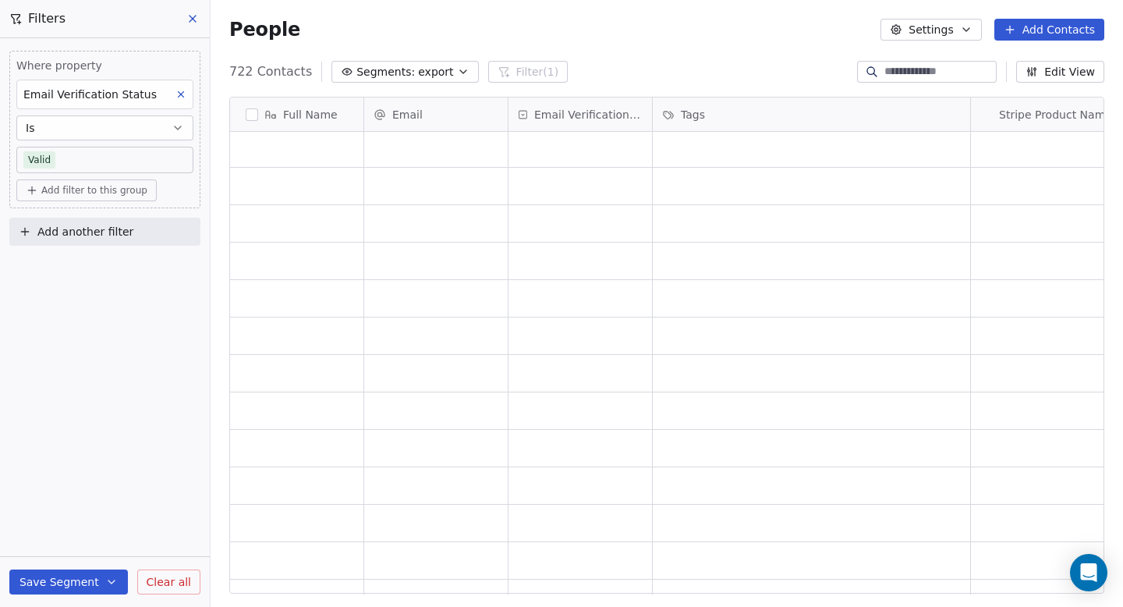
click at [44, 587] on button "Save Segment" at bounding box center [68, 582] width 119 height 25
click at [62, 345] on div "Where property Email Verification Status Is Valid Add filter to this group Add …" at bounding box center [105, 322] width 210 height 569
click at [191, 19] on icon at bounding box center [193, 19] width 6 height 6
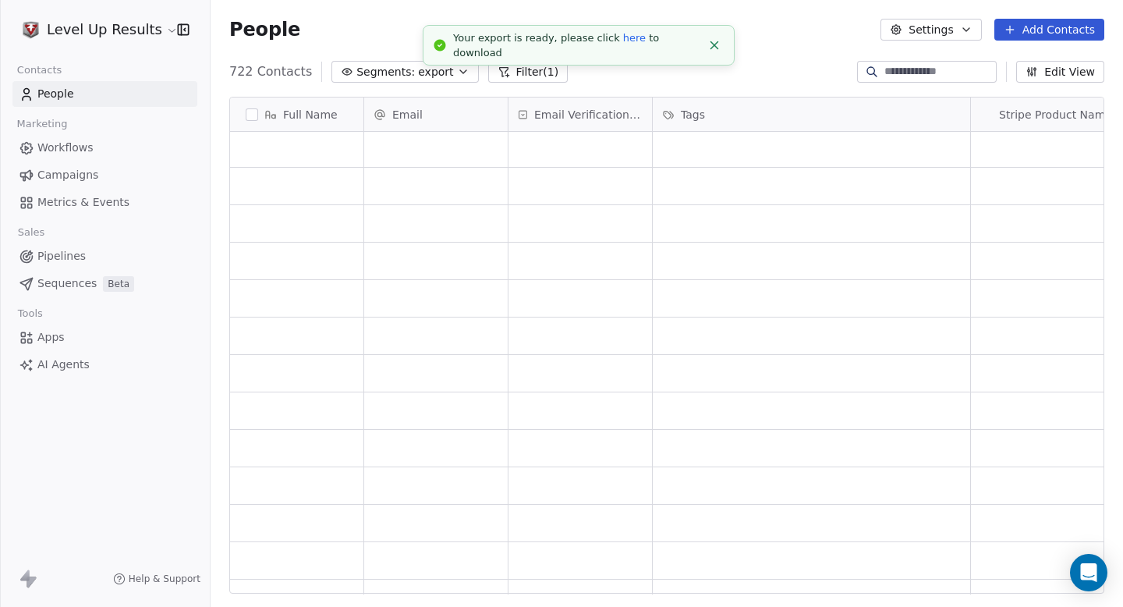
click at [623, 44] on link "here" at bounding box center [634, 38] width 23 height 12
